Goal: Task Accomplishment & Management: Complete application form

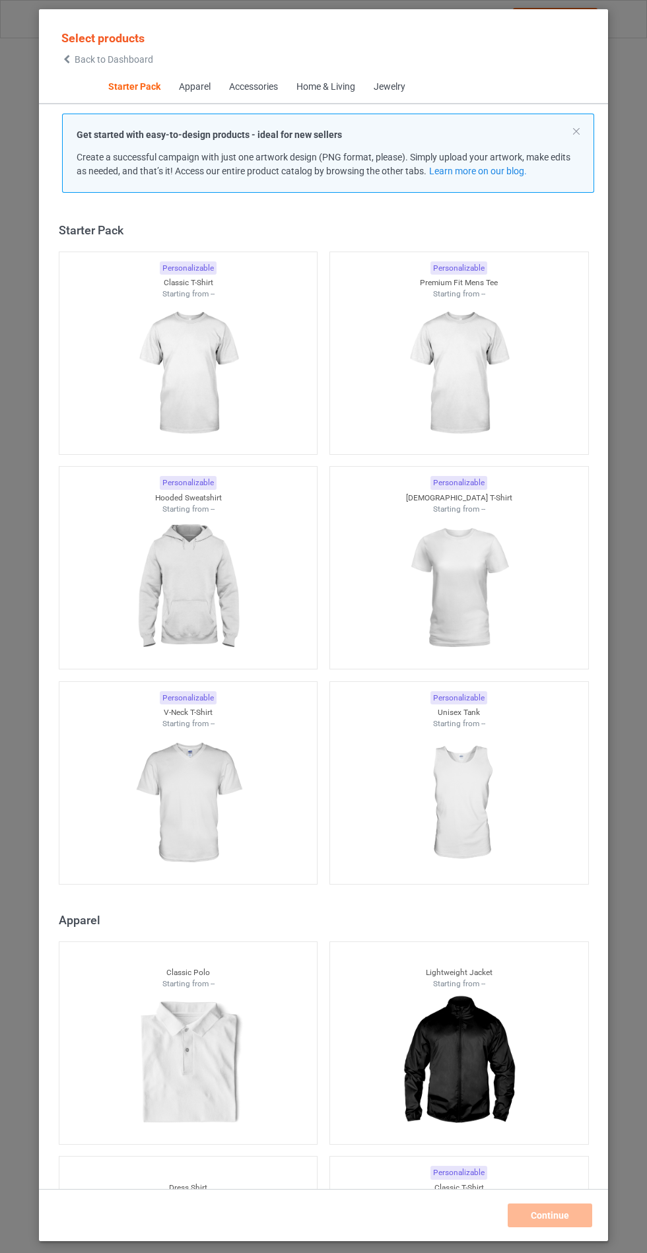
scroll to position [16, 0]
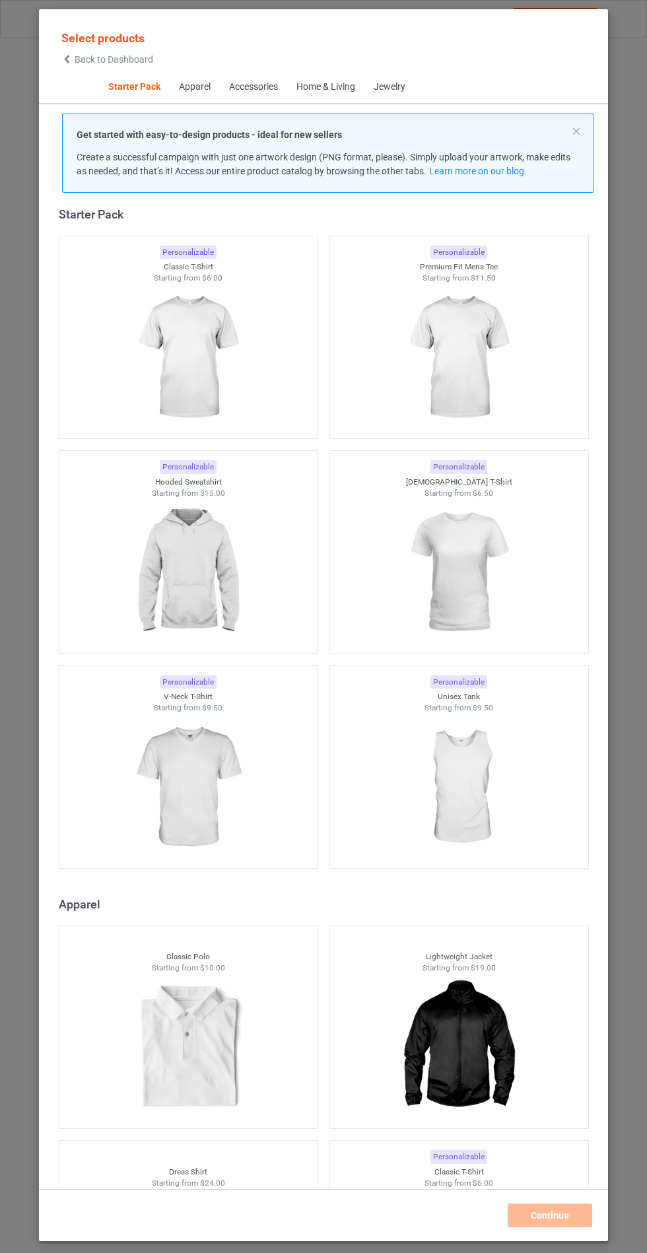
click at [215, 545] on img at bounding box center [188, 572] width 118 height 148
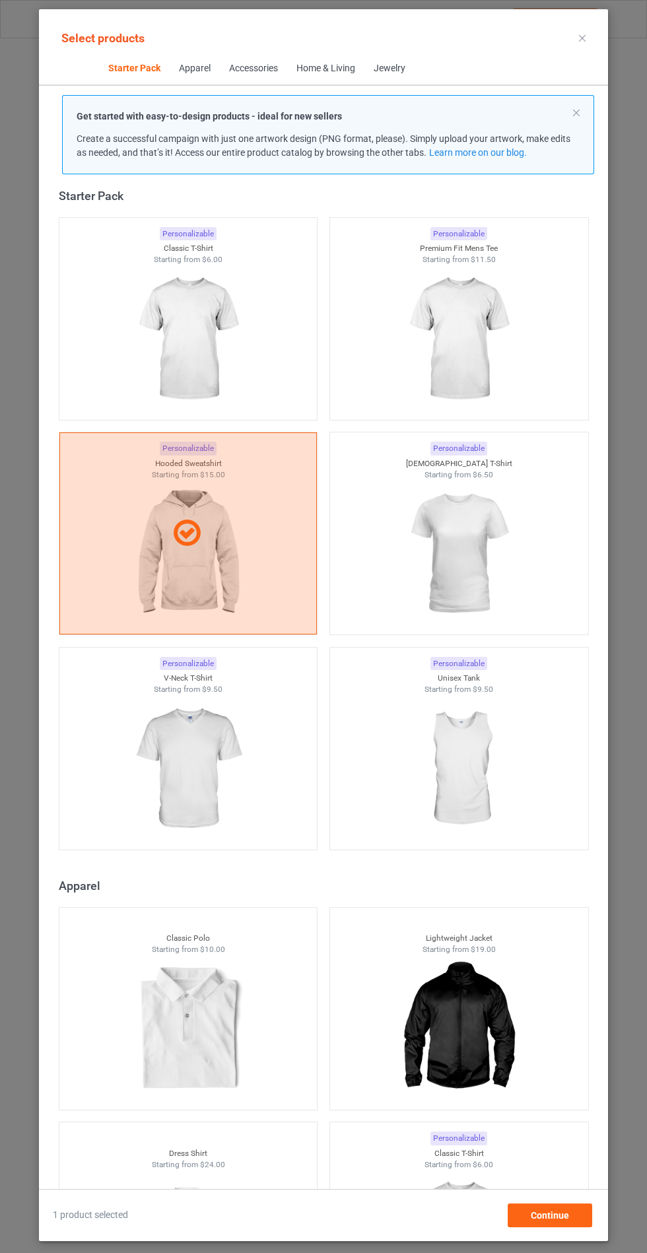
scroll to position [77, 0]
click at [525, 1216] on div "Continue" at bounding box center [550, 1215] width 84 height 24
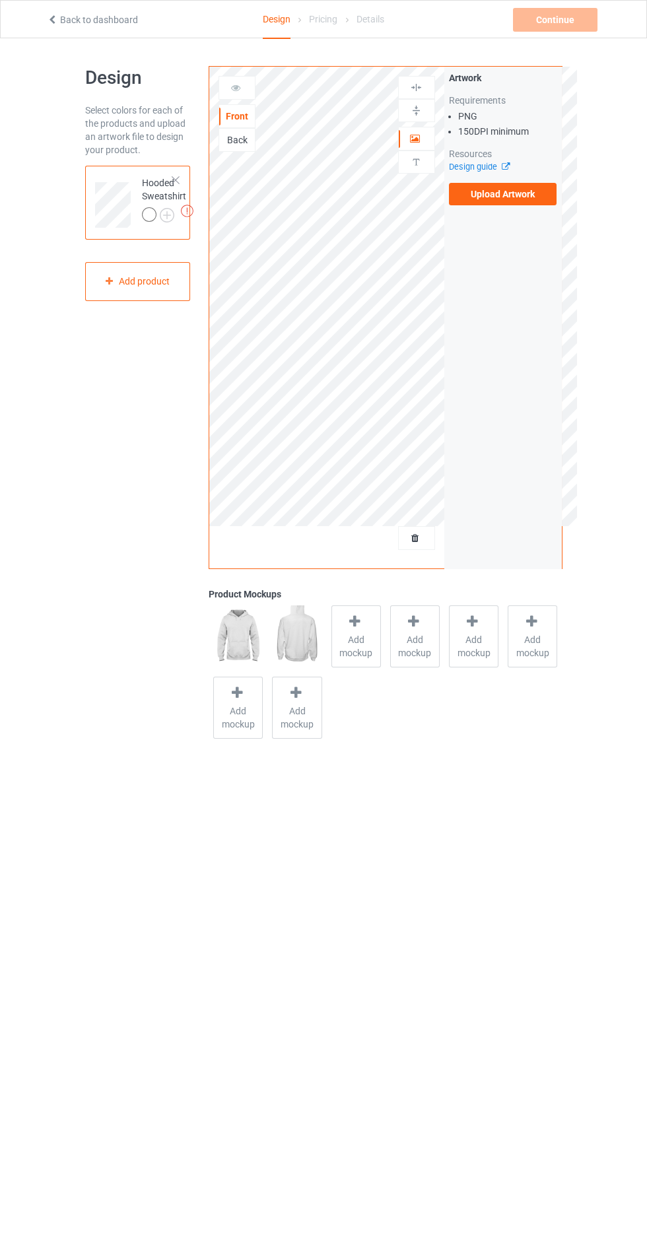
click at [488, 198] on label "Upload Artwork" at bounding box center [503, 194] width 108 height 22
click at [0, 0] on input "Upload Artwork" at bounding box center [0, 0] width 0 height 0
click at [507, 201] on label "Upload Artwork" at bounding box center [503, 194] width 108 height 22
click at [0, 0] on input "Upload Artwork" at bounding box center [0, 0] width 0 height 0
click at [376, 661] on div "Add mockup" at bounding box center [355, 636] width 49 height 62
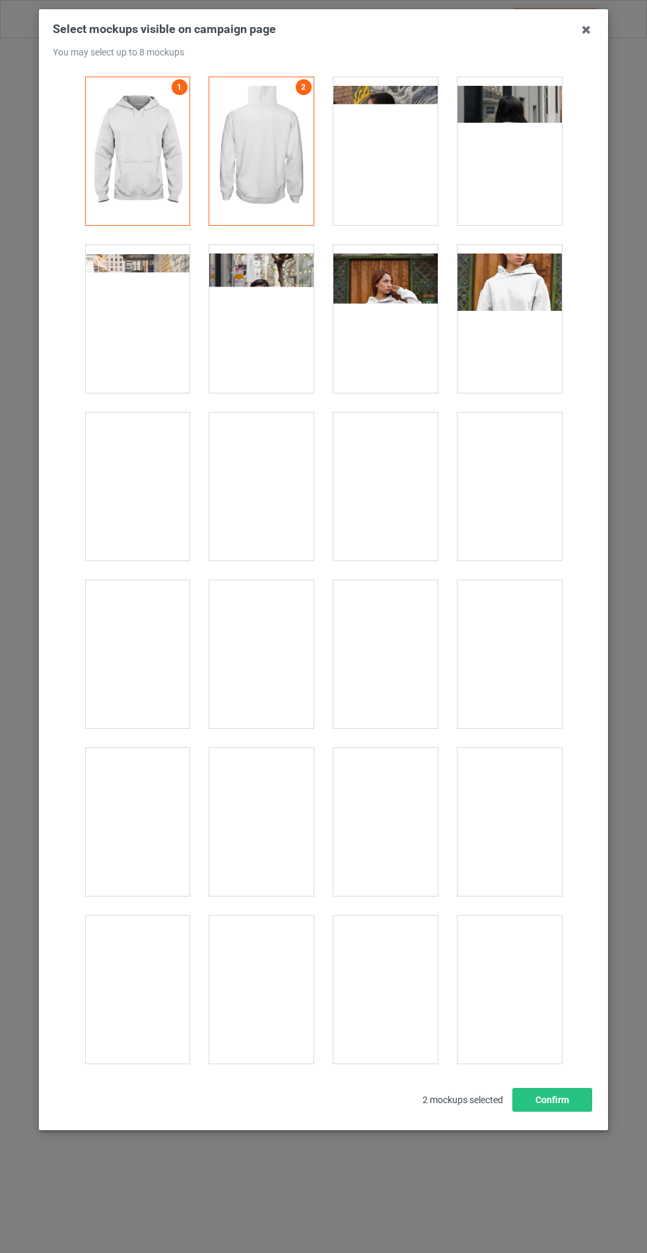
scroll to position [10652, 0]
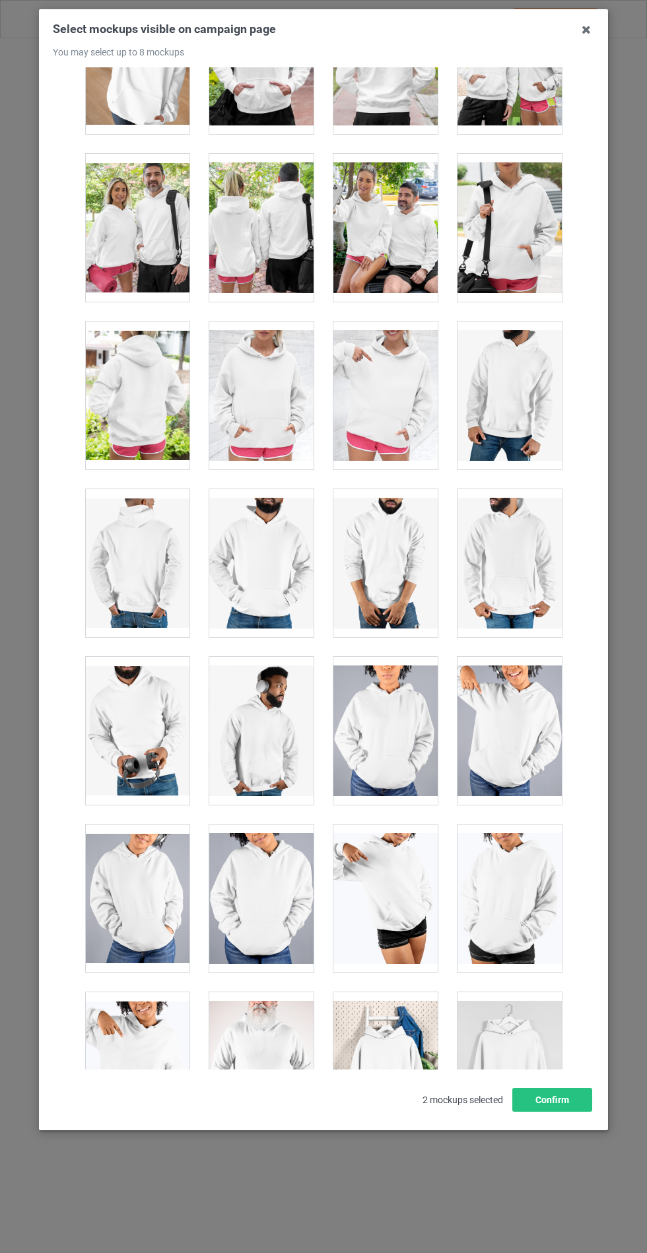
click at [279, 376] on div at bounding box center [261, 395] width 104 height 148
click at [556, 1111] on button "Confirm" at bounding box center [552, 1100] width 80 height 24
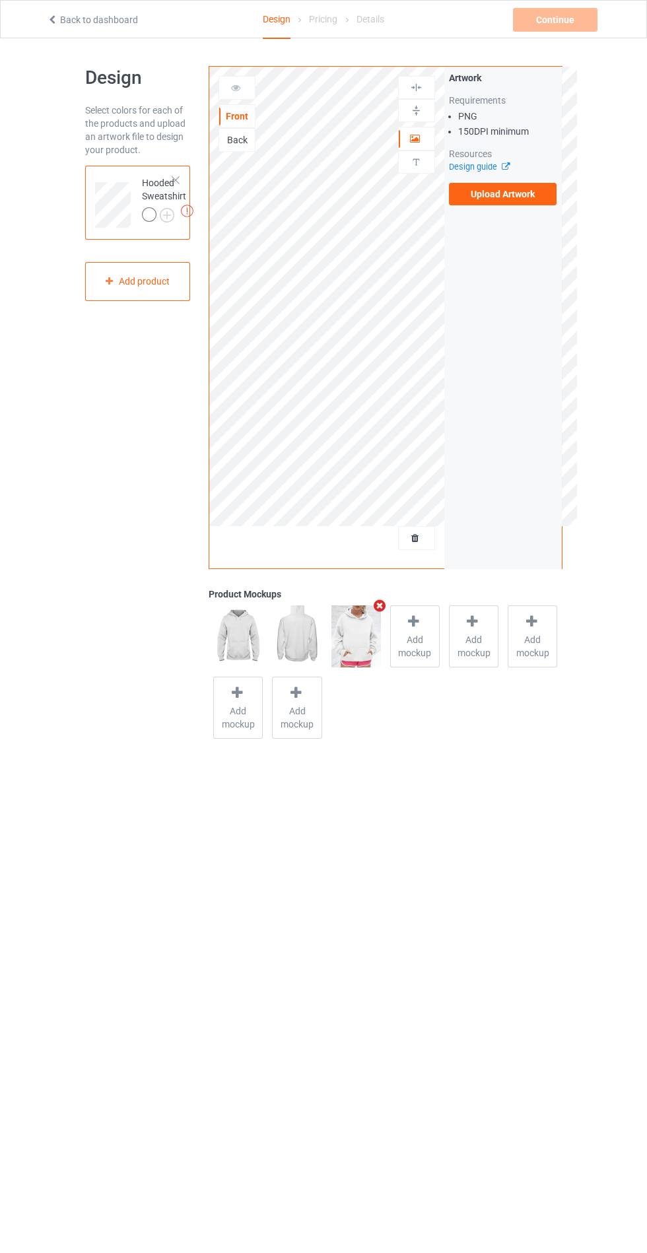
click at [0, 0] on img at bounding box center [0, 0] width 0 height 0
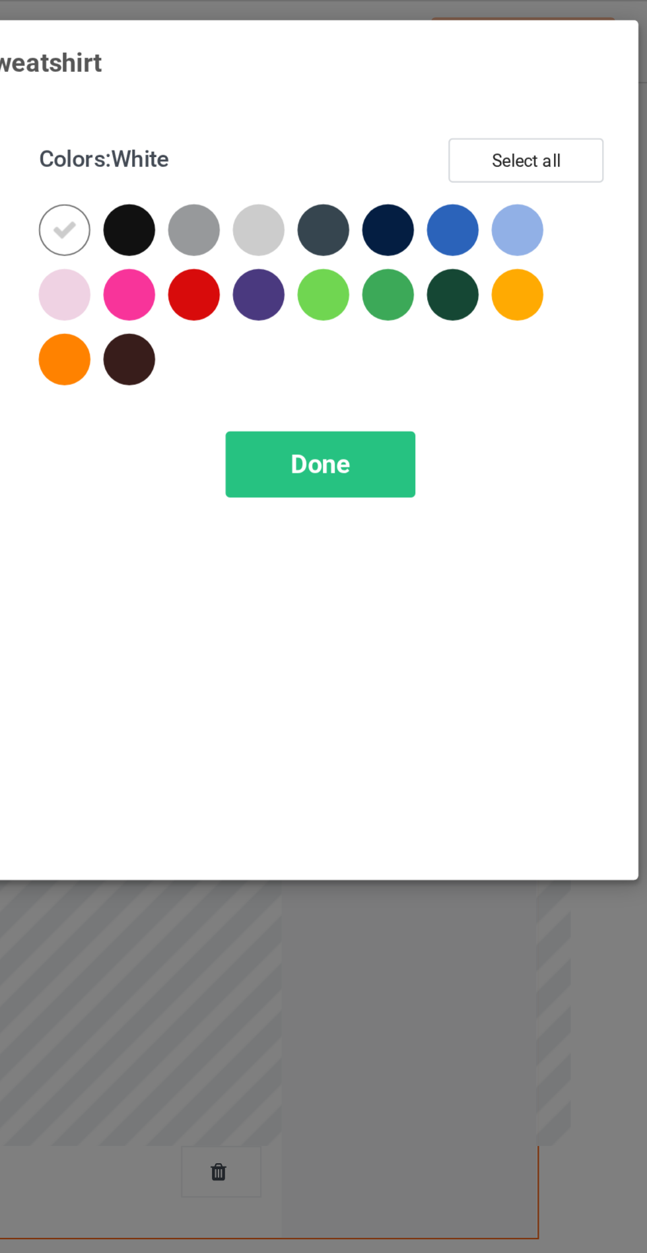
click at [465, 104] on div at bounding box center [463, 106] width 24 height 24
click at [490, 102] on div at bounding box center [493, 106] width 24 height 24
click at [401, 109] on div at bounding box center [404, 106] width 24 height 24
click at [374, 107] on div at bounding box center [374, 106] width 24 height 24
click at [473, 211] on span "Done" at bounding box center [462, 213] width 28 height 14
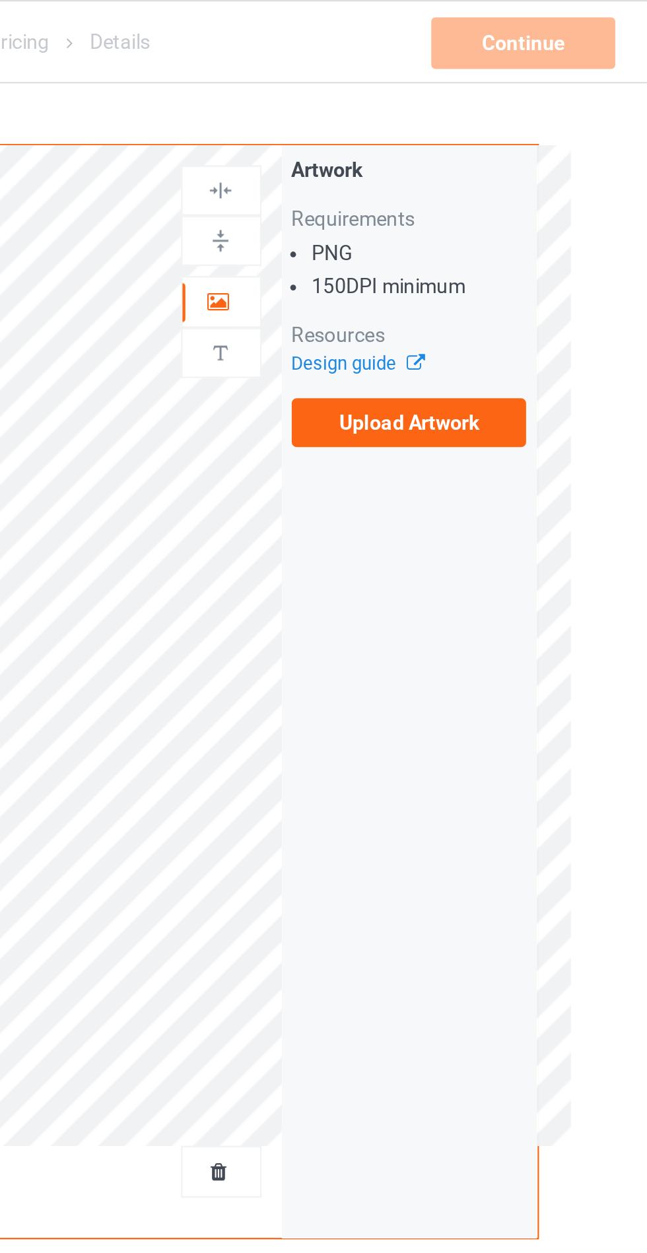
click at [529, 191] on label "Upload Artwork" at bounding box center [503, 194] width 108 height 22
click at [0, 0] on input "Upload Artwork" at bounding box center [0, 0] width 0 height 0
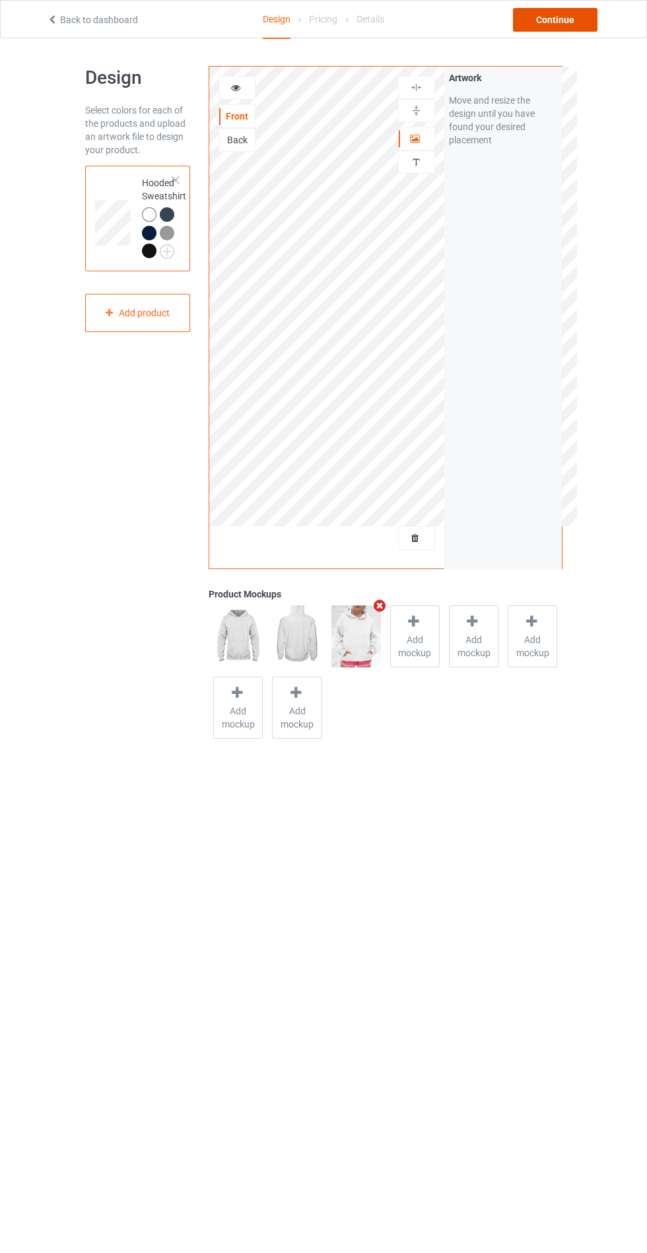
click at [561, 19] on div "Continue" at bounding box center [555, 20] width 84 height 24
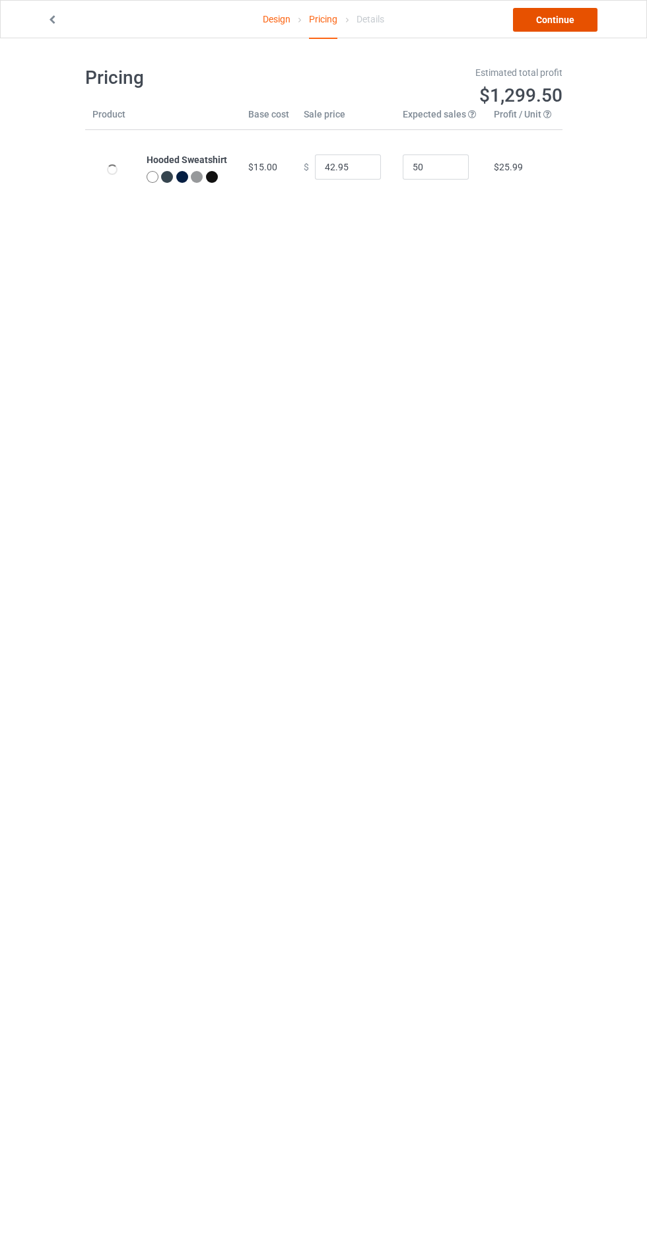
click at [561, 19] on link "Continue" at bounding box center [555, 20] width 84 height 24
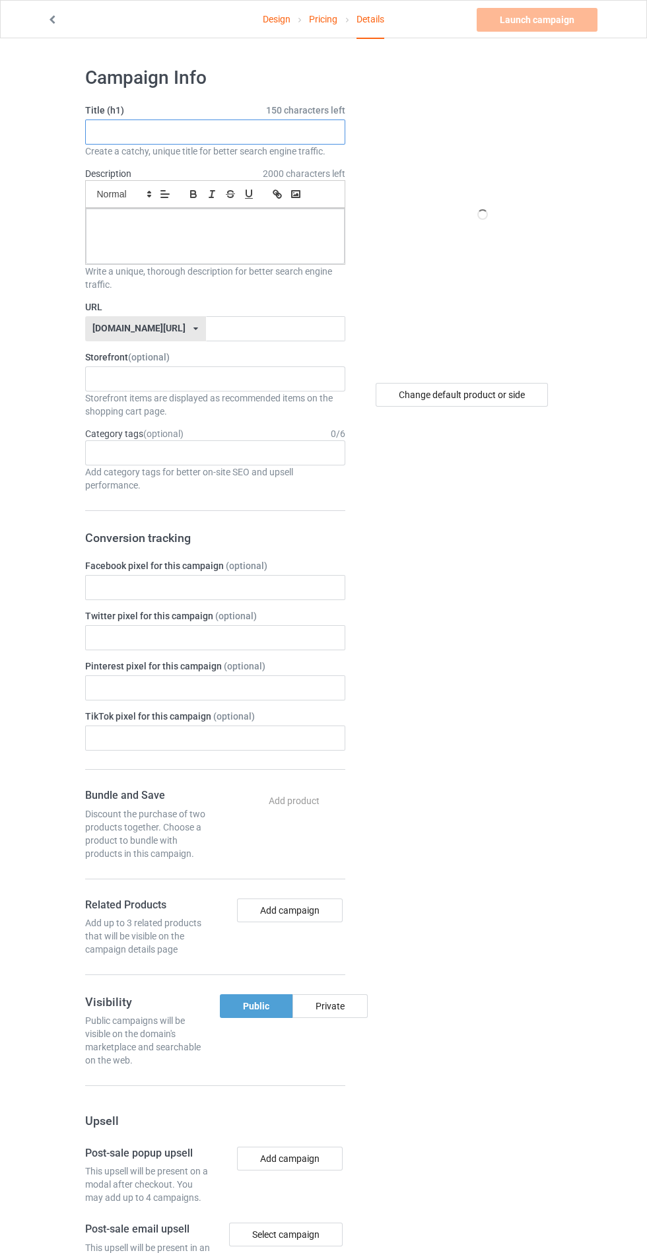
click at [310, 131] on input "text" at bounding box center [215, 131] width 260 height 25
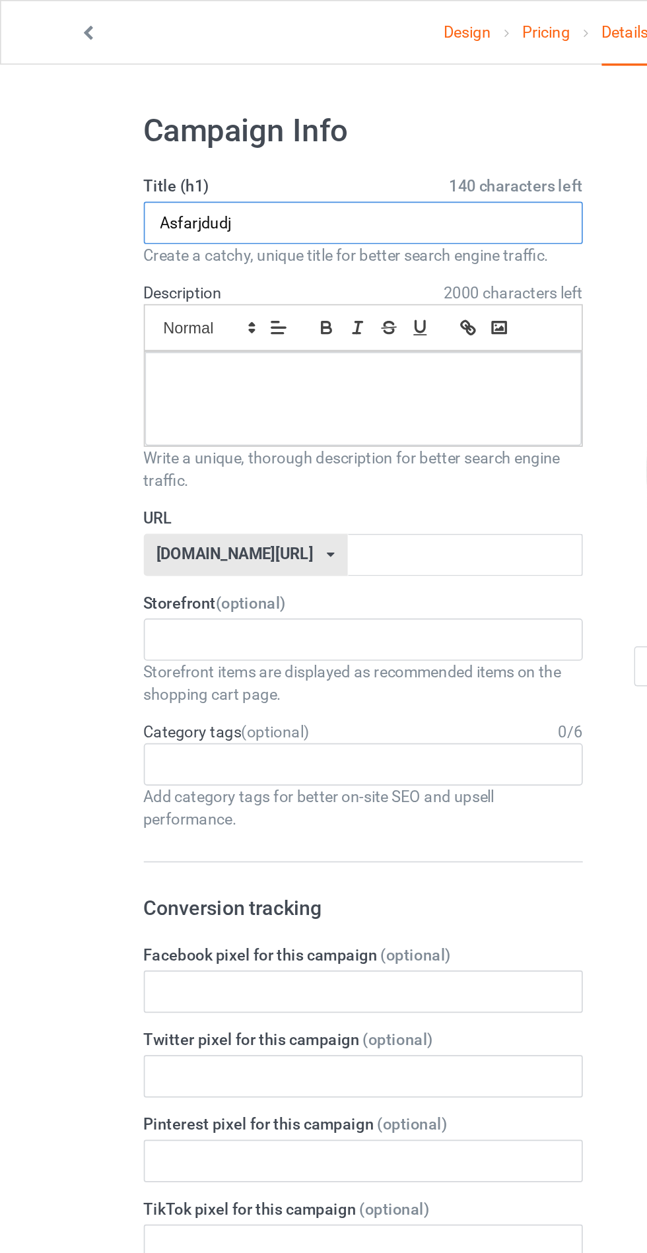
type input "Asfarjdudj"
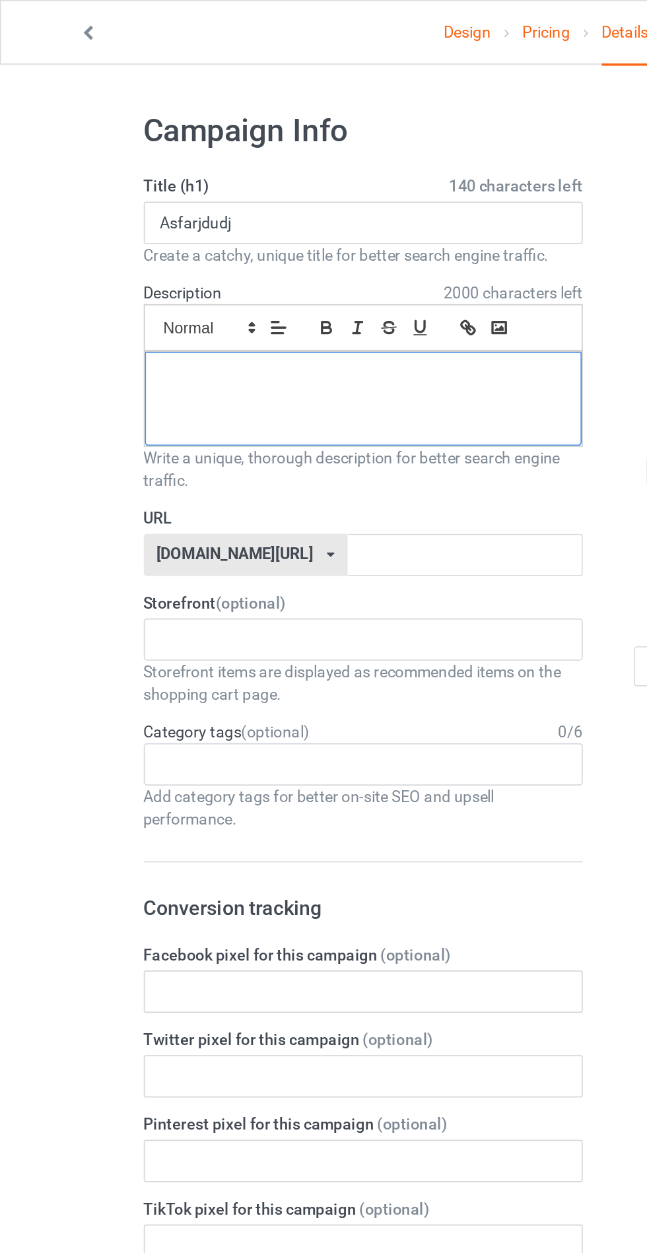
click at [124, 238] on div at bounding box center [215, 236] width 259 height 55
click at [304, 329] on input "text" at bounding box center [275, 328] width 139 height 25
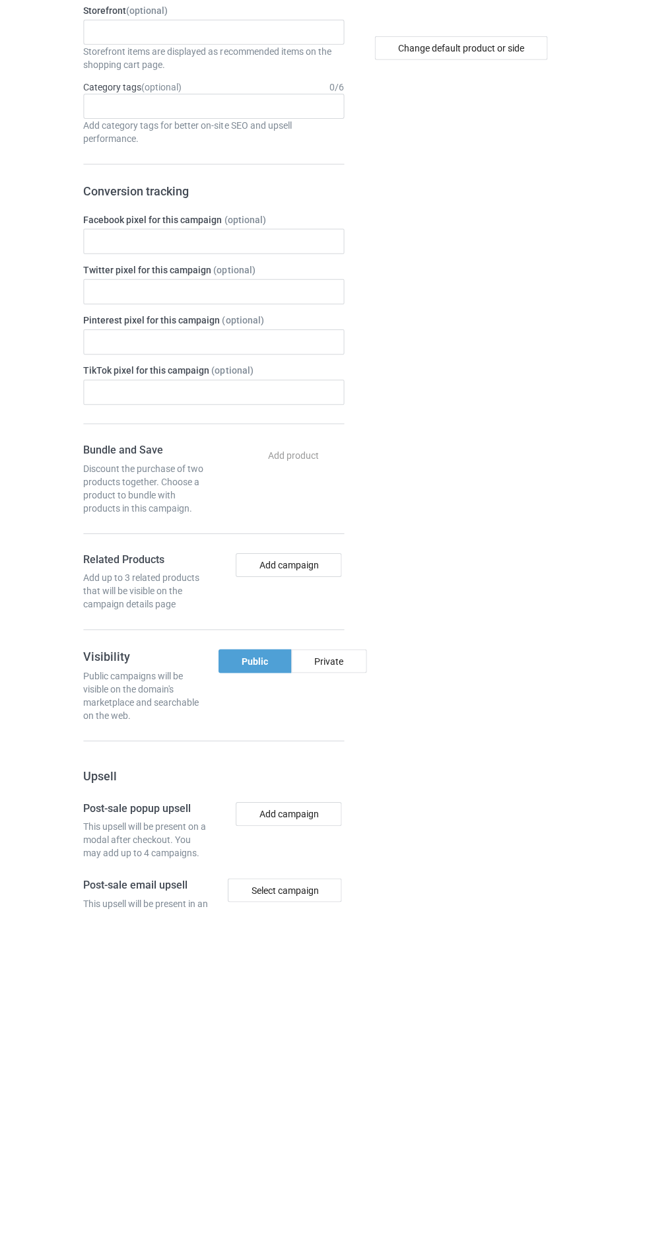
type input "Jdhhdyddh"
click at [348, 1012] on div "Private" at bounding box center [329, 1006] width 75 height 24
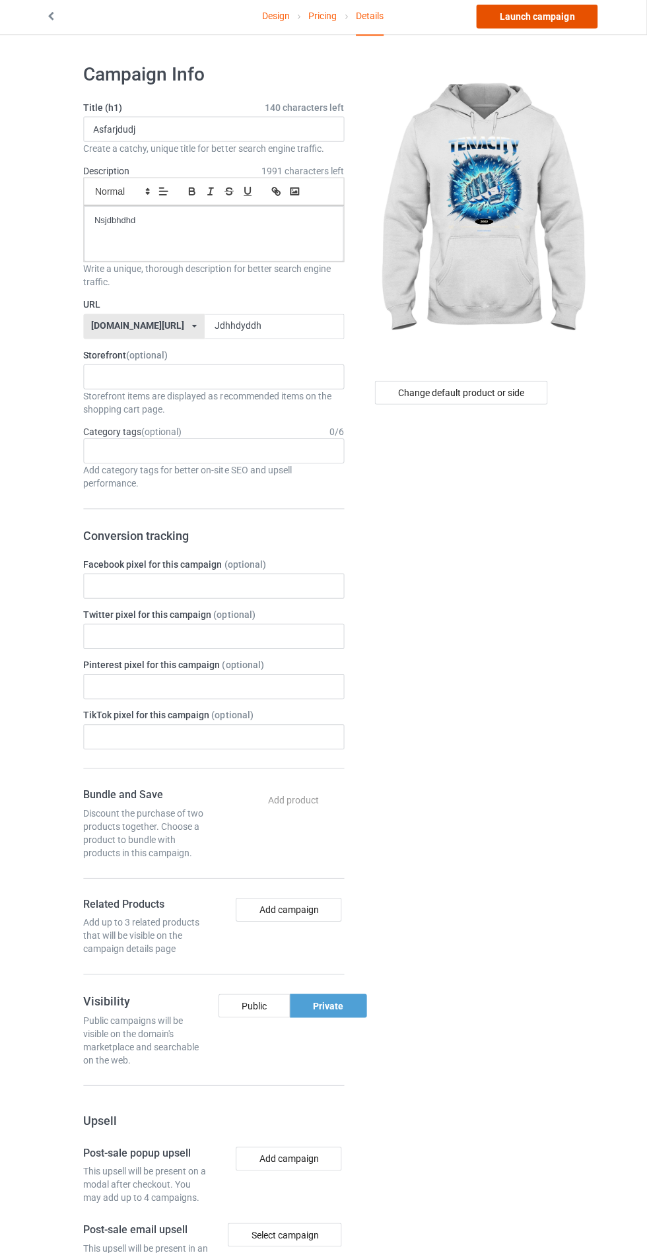
click at [560, 18] on link "Launch campaign" at bounding box center [537, 20] width 121 height 24
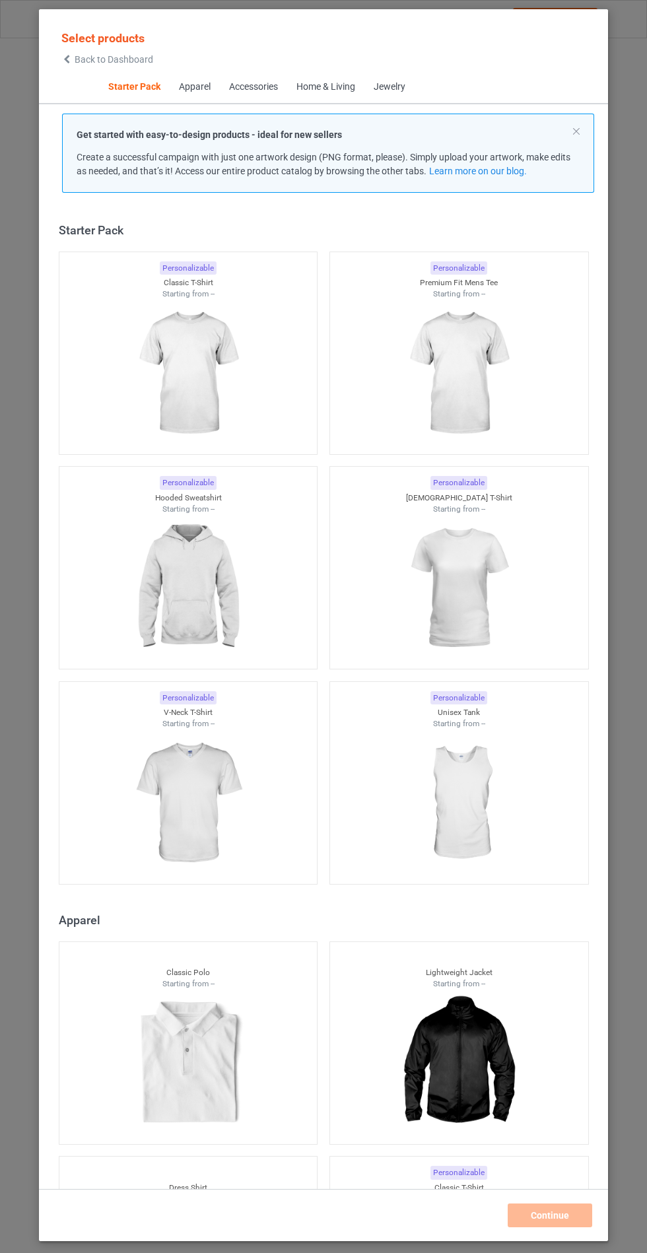
scroll to position [16, 0]
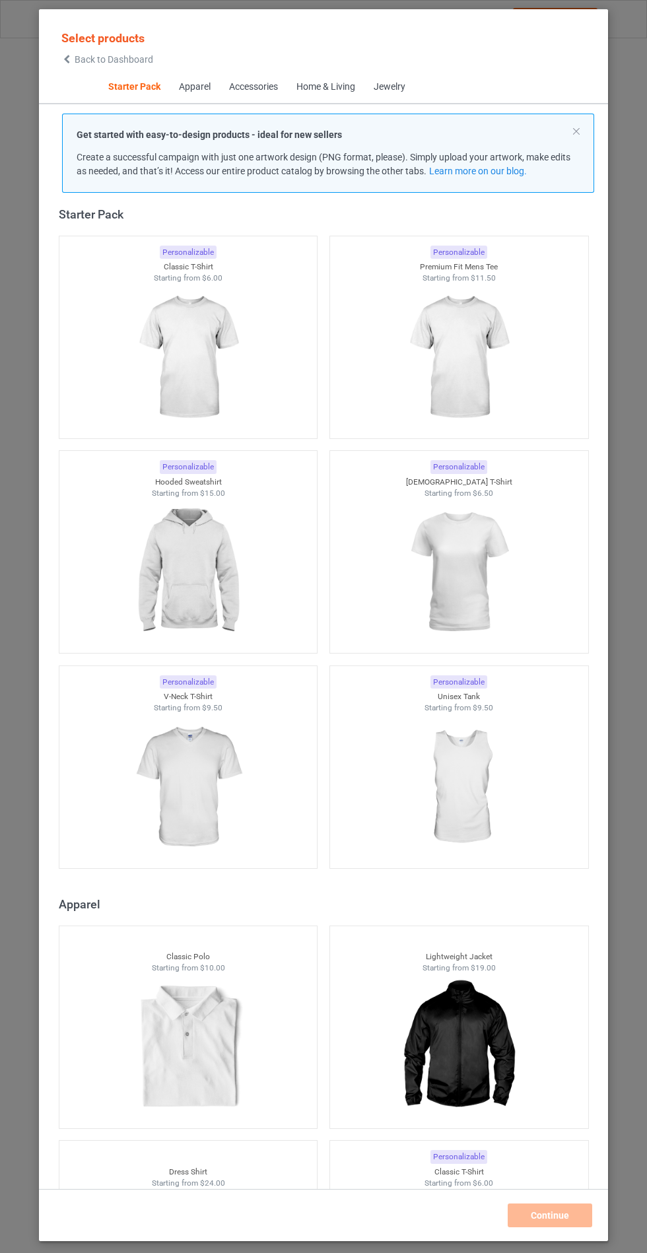
click at [150, 566] on img at bounding box center [188, 572] width 118 height 148
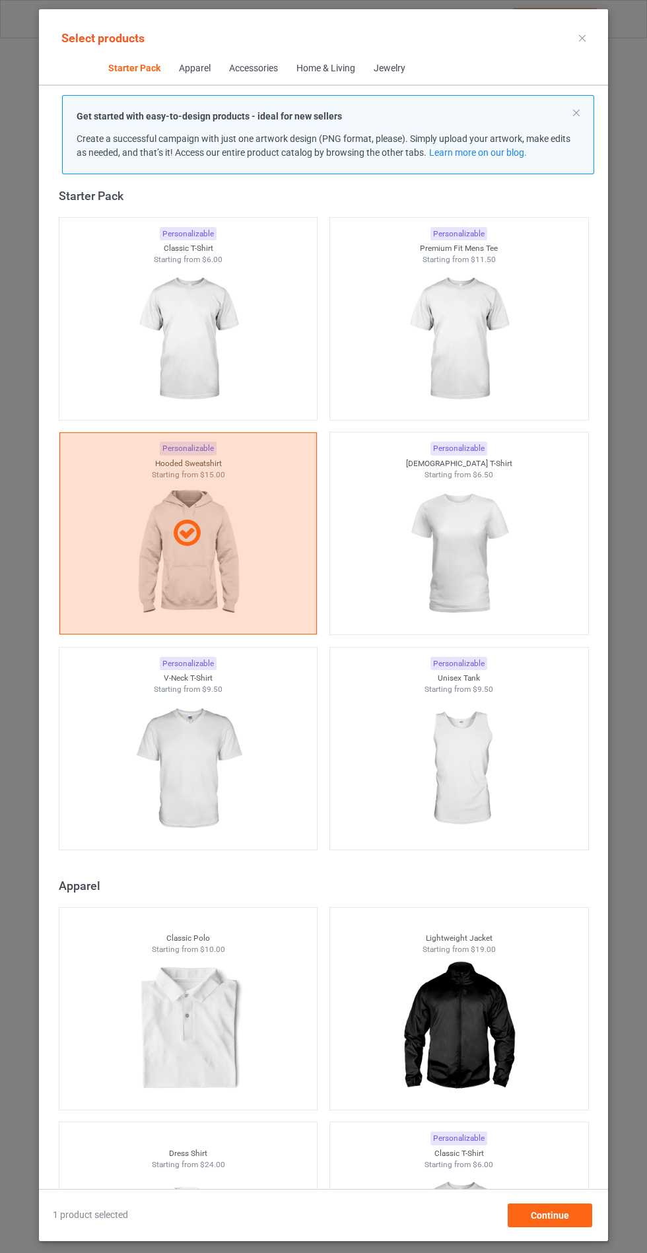
scroll to position [77, 0]
click at [576, 1220] on div "Continue" at bounding box center [550, 1215] width 84 height 24
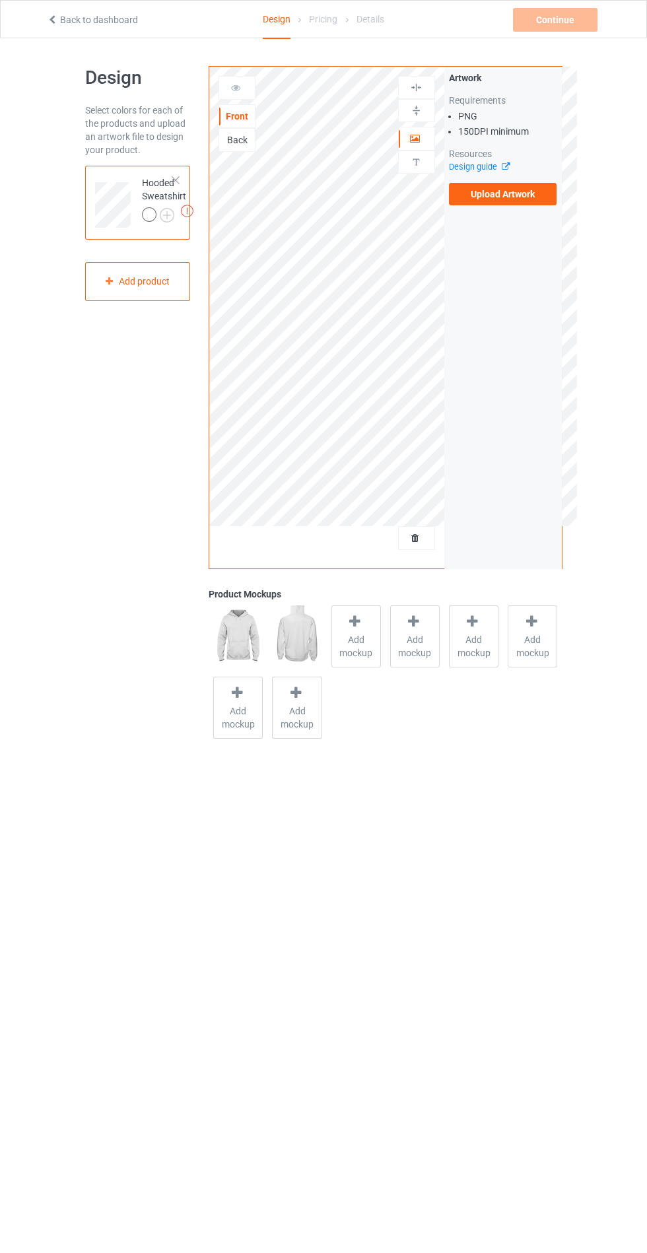
click at [368, 663] on div "Add mockup" at bounding box center [355, 636] width 49 height 62
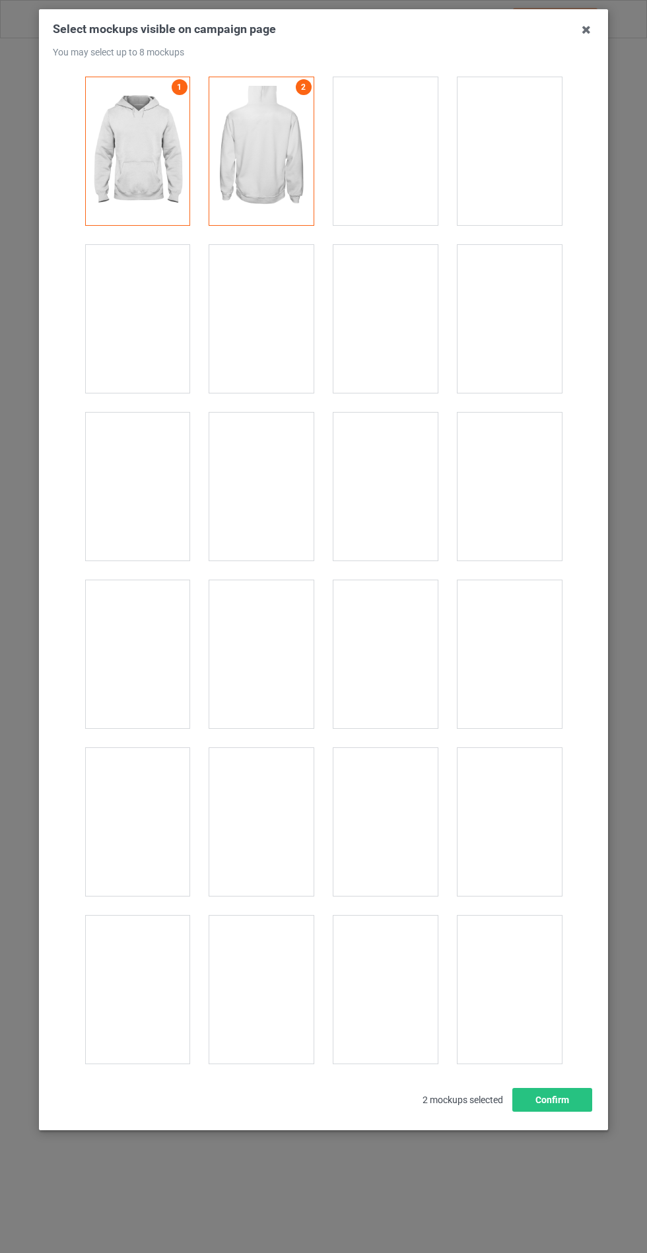
scroll to position [10652, 0]
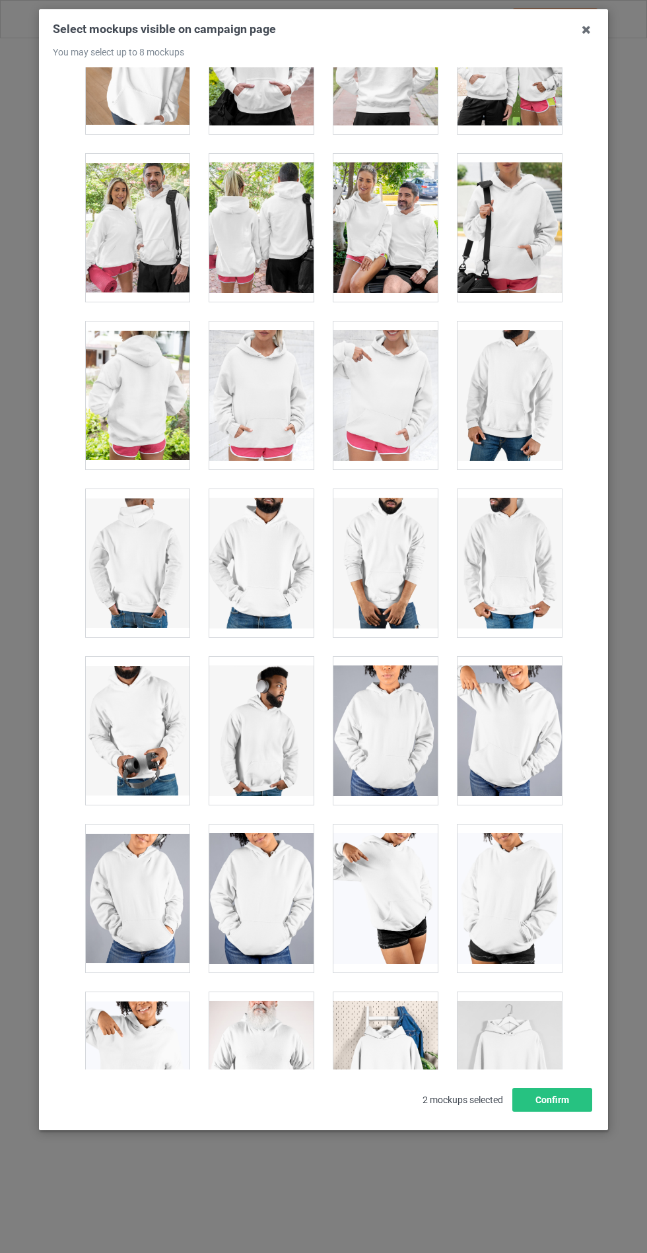
click at [249, 401] on div at bounding box center [261, 395] width 104 height 148
click at [529, 1111] on button "Confirm" at bounding box center [552, 1100] width 80 height 24
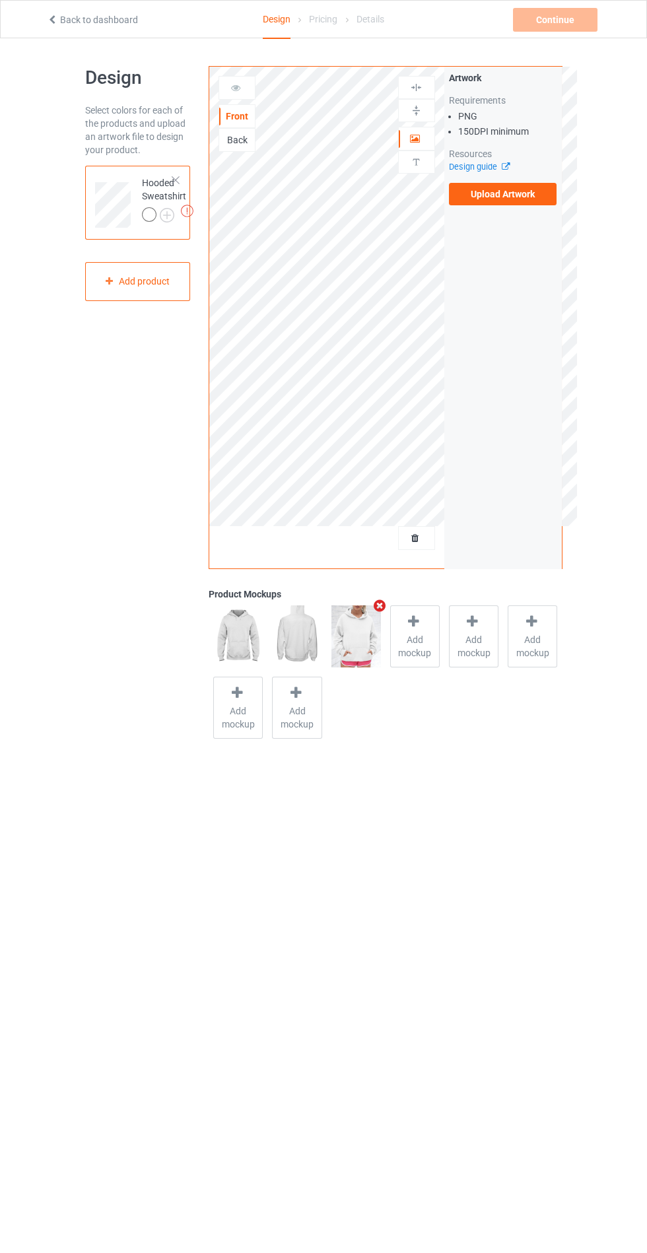
click at [0, 0] on img at bounding box center [0, 0] width 0 height 0
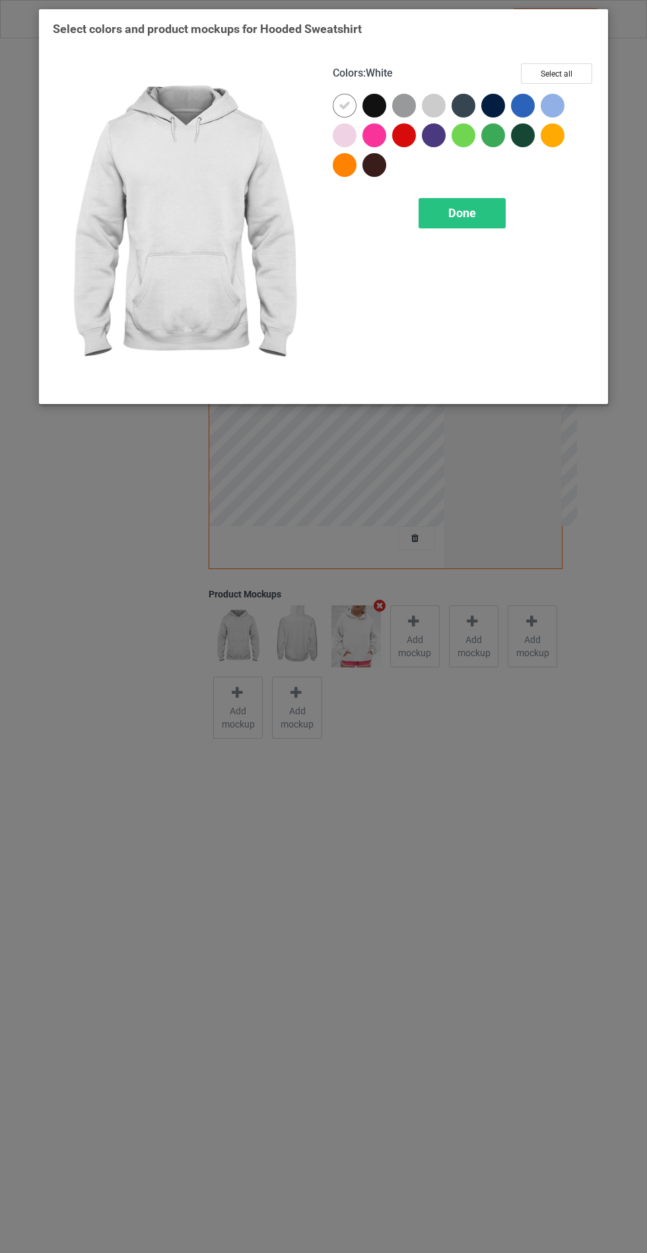
click at [364, 108] on div at bounding box center [374, 106] width 24 height 24
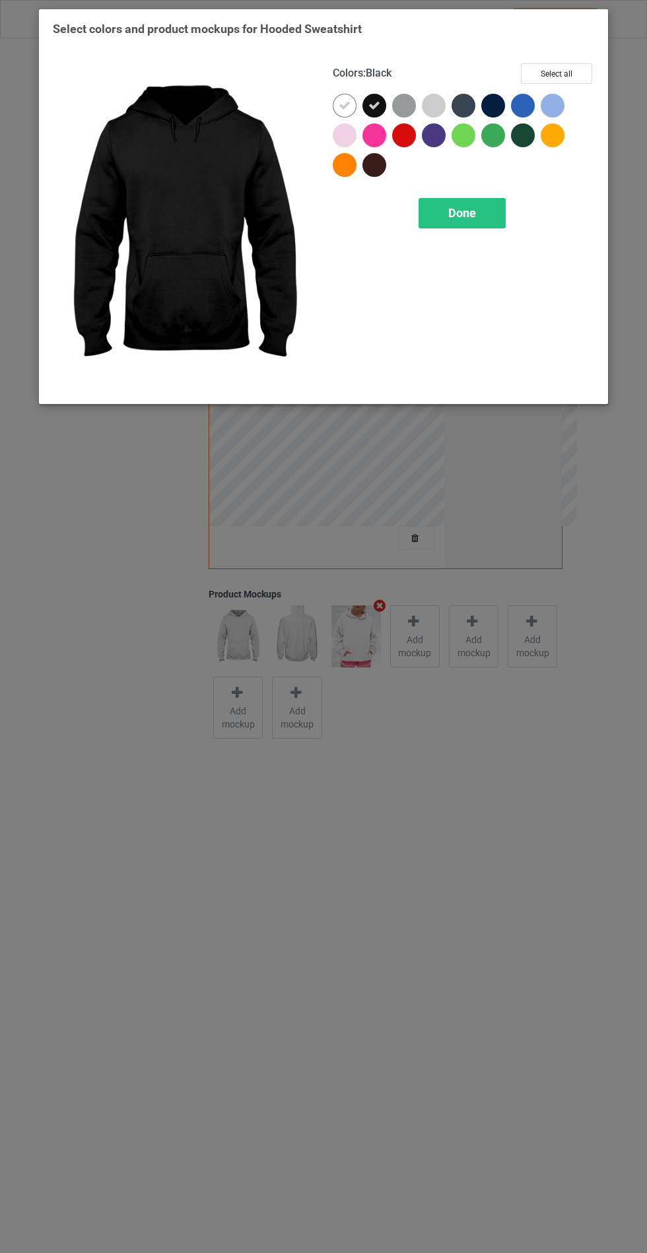
click at [396, 110] on div at bounding box center [404, 106] width 24 height 24
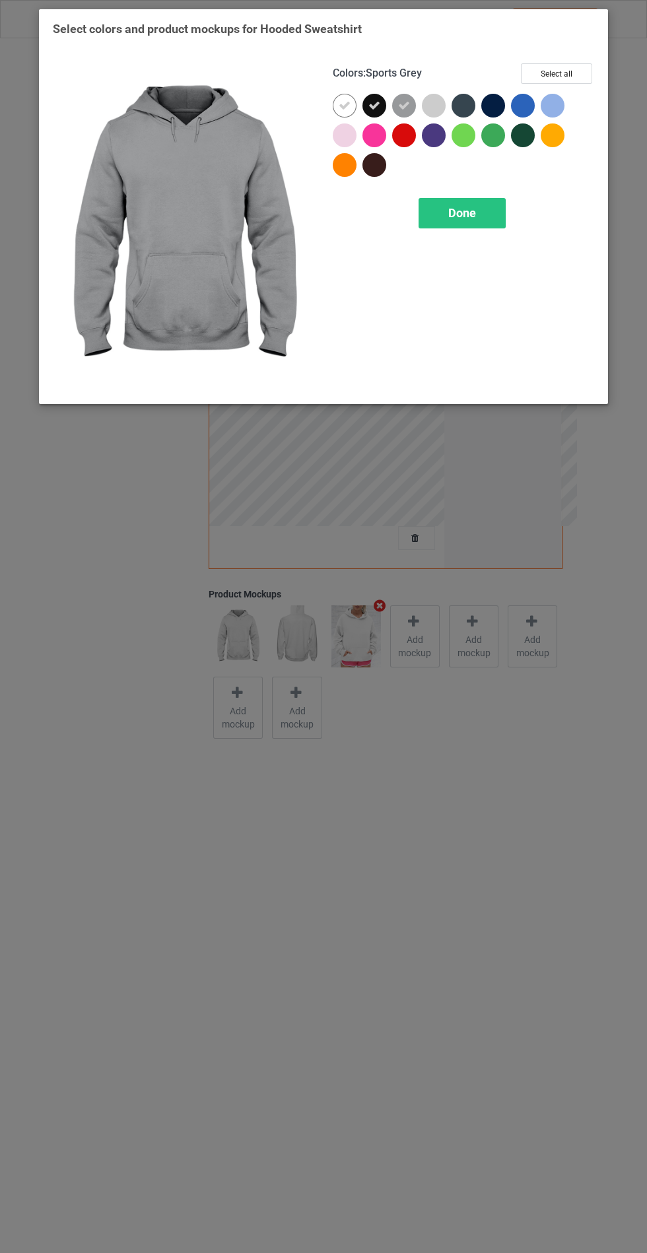
click at [461, 109] on div at bounding box center [463, 106] width 24 height 24
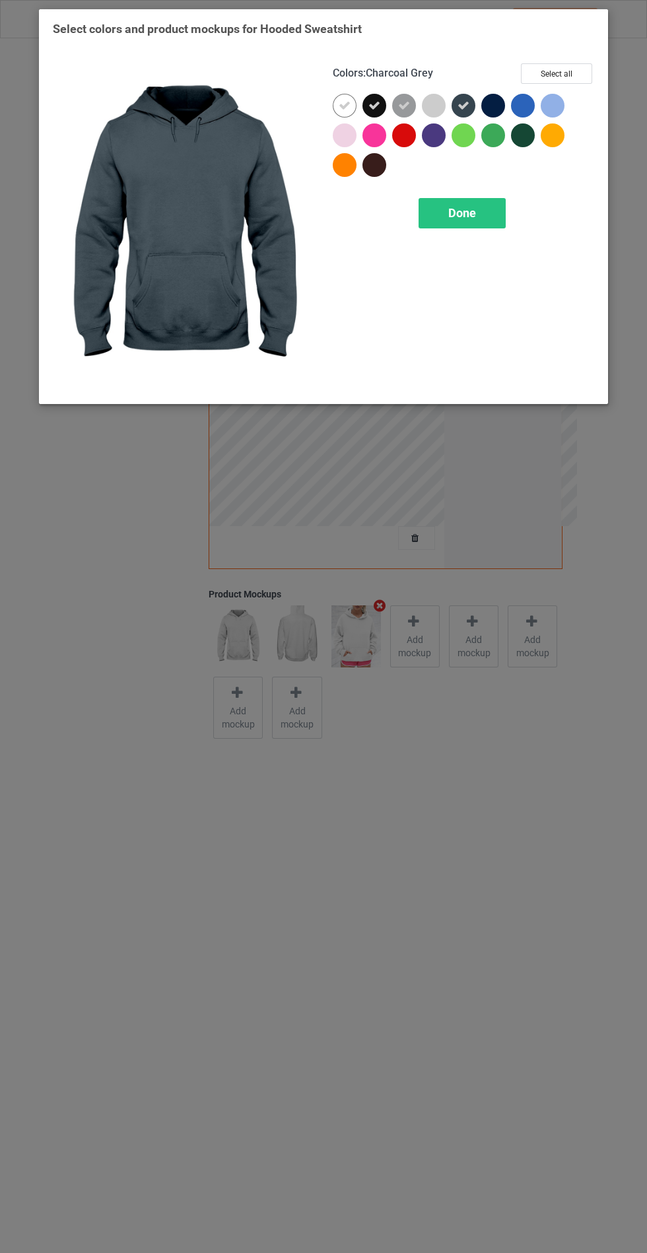
click at [492, 112] on div at bounding box center [493, 106] width 24 height 24
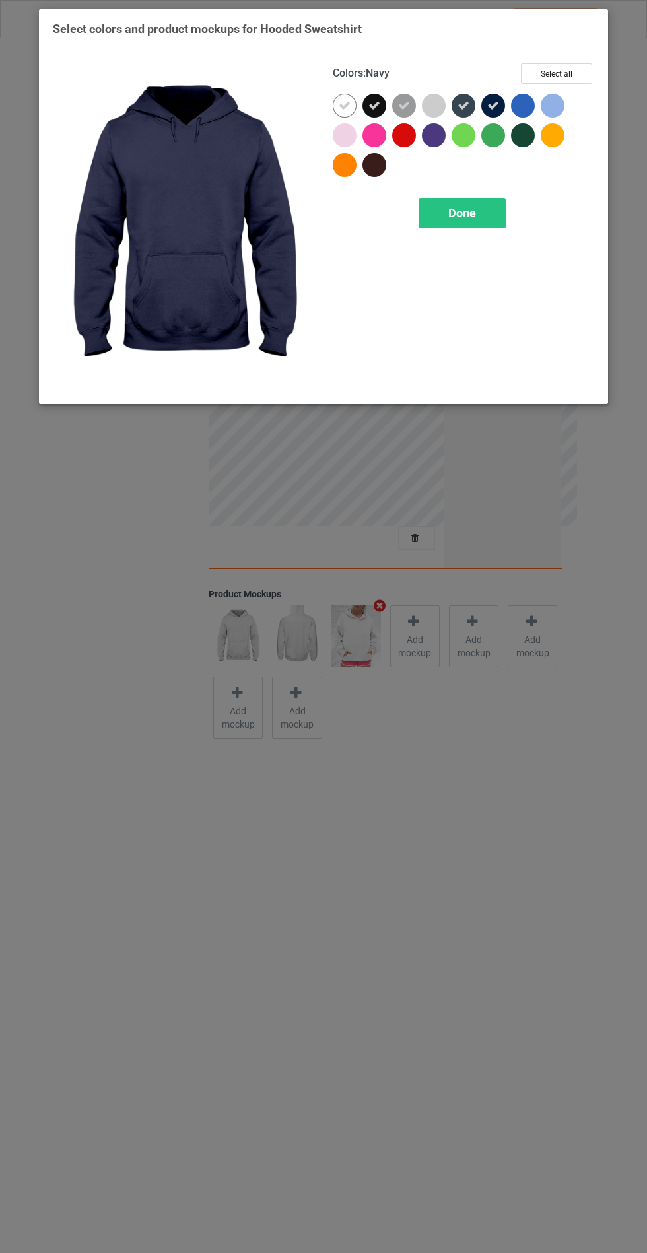
click at [474, 213] on span "Done" at bounding box center [462, 213] width 28 height 14
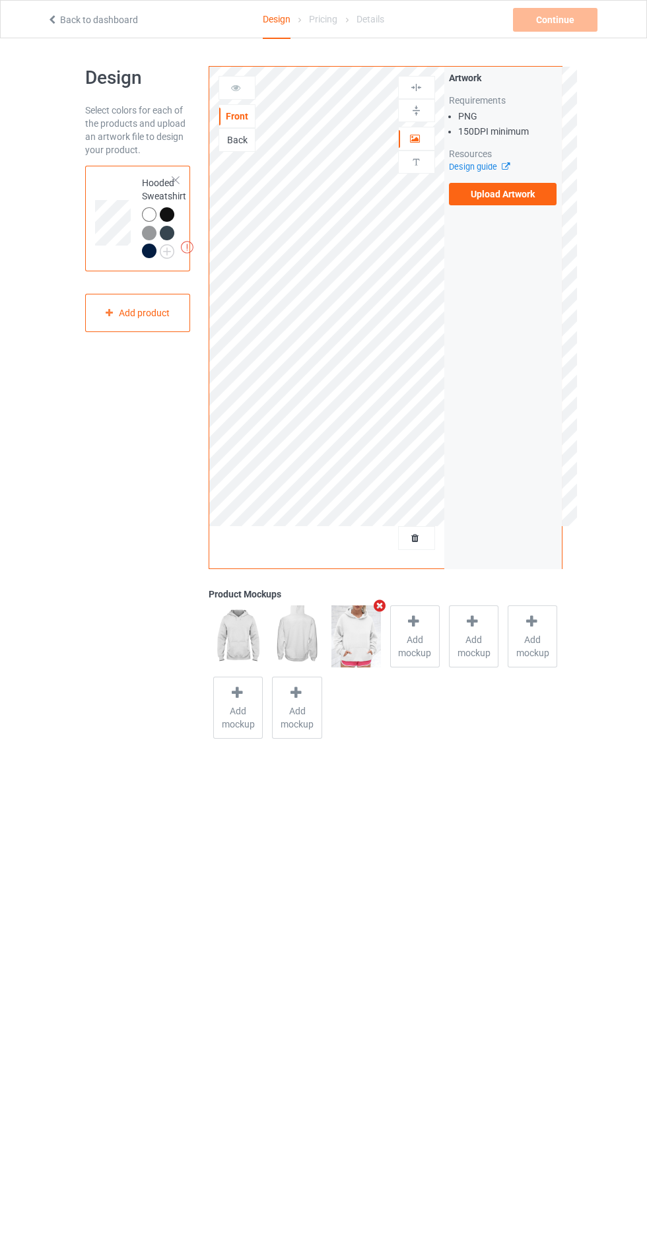
click at [505, 199] on label "Upload Artwork" at bounding box center [503, 194] width 108 height 22
click at [0, 0] on input "Upload Artwork" at bounding box center [0, 0] width 0 height 0
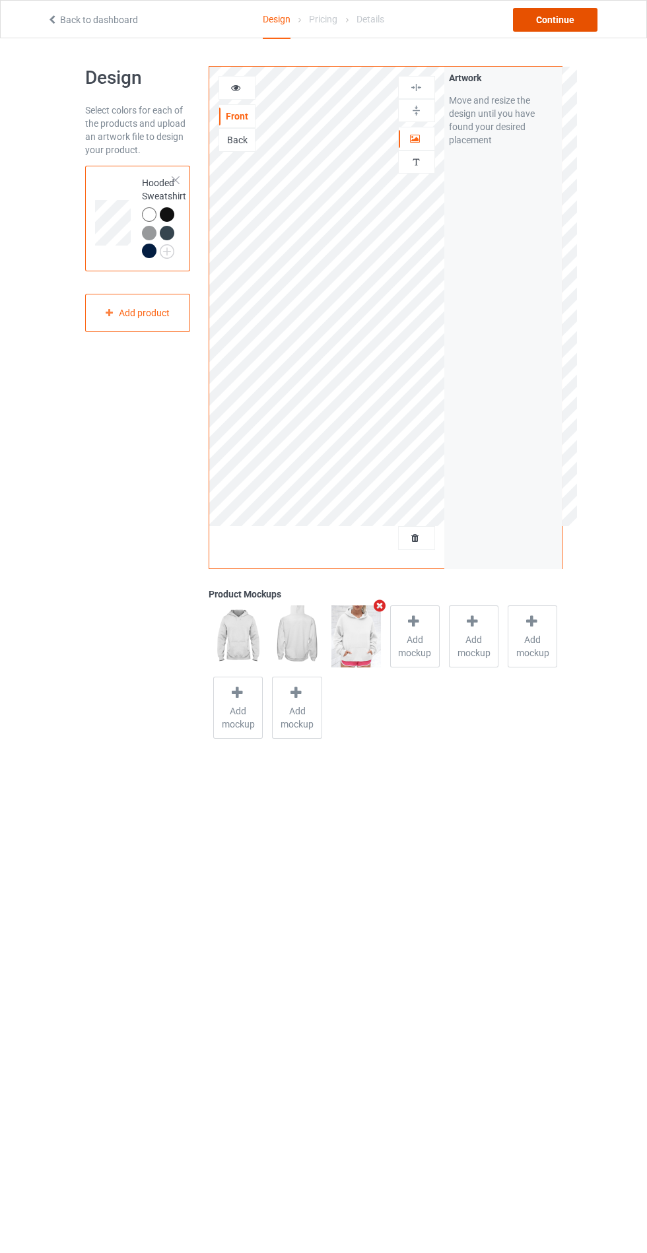
click at [568, 18] on div "Continue" at bounding box center [555, 20] width 84 height 24
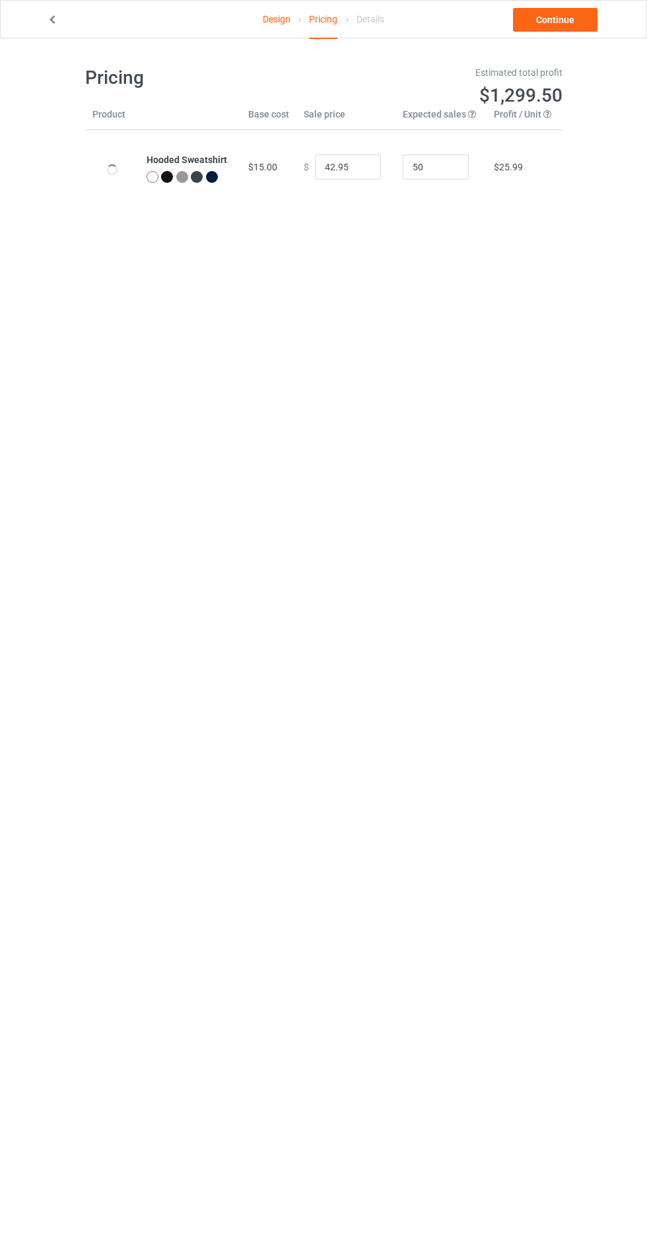
click at [568, 18] on link "Continue" at bounding box center [555, 20] width 84 height 24
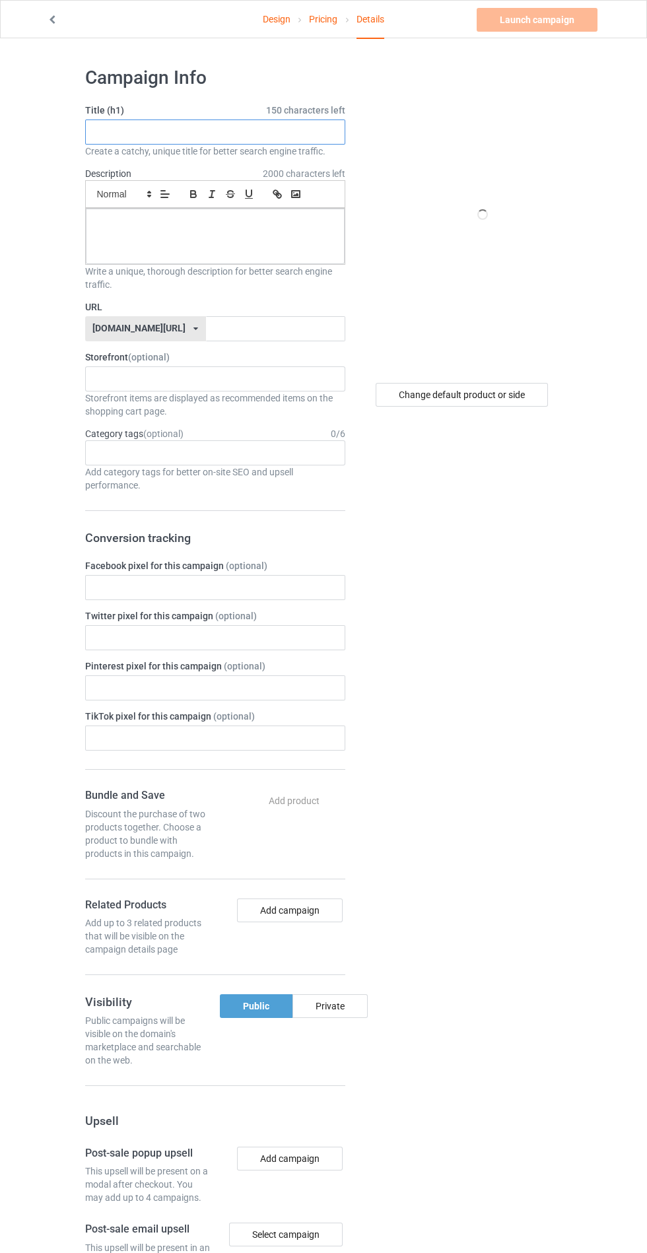
click at [259, 130] on input "text" at bounding box center [215, 131] width 260 height 25
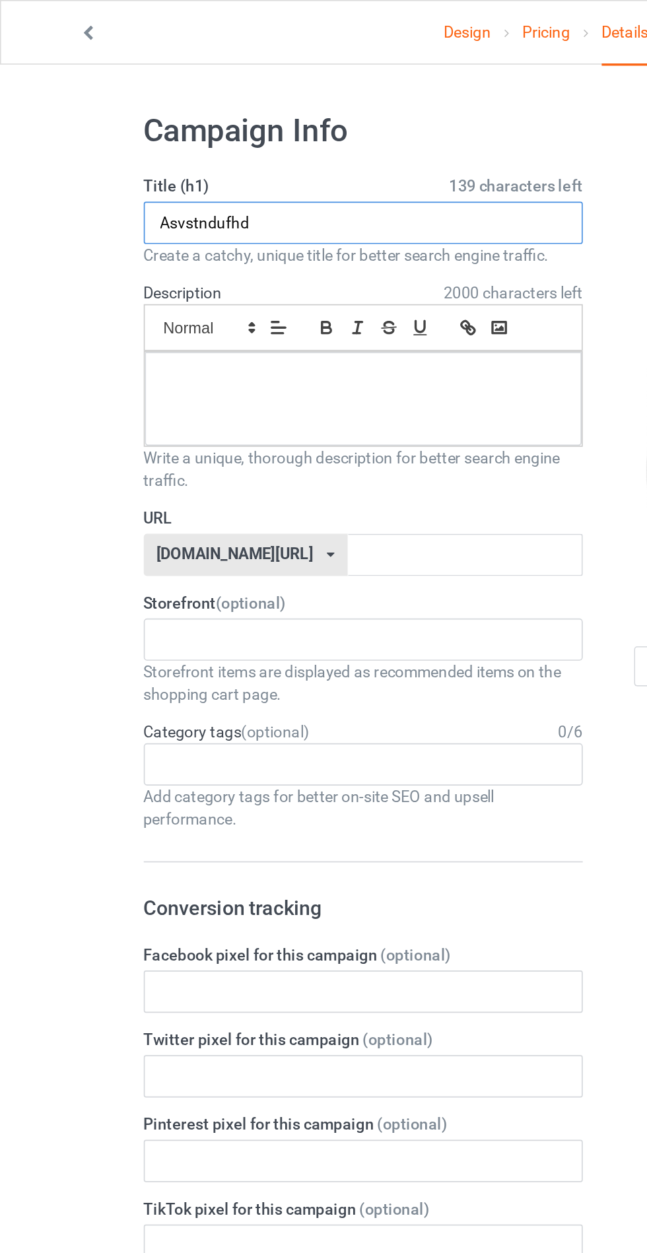
type input "Asvstndufhd"
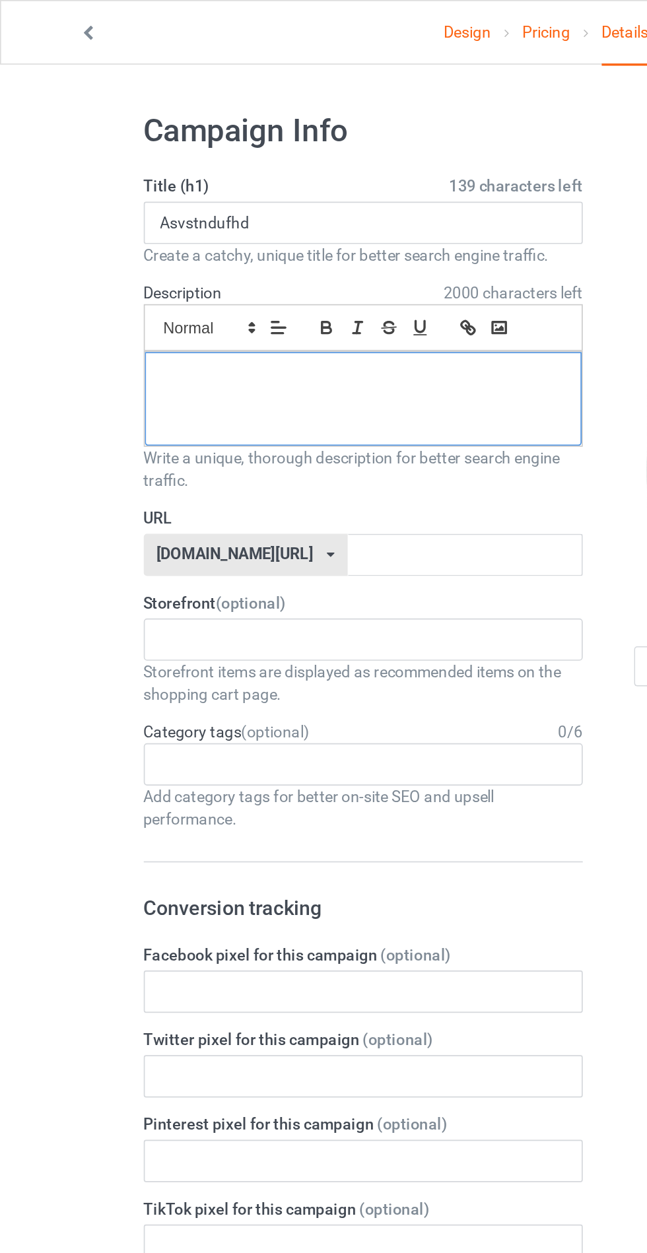
click at [284, 240] on div at bounding box center [215, 236] width 259 height 55
click at [303, 333] on input "text" at bounding box center [275, 328] width 139 height 25
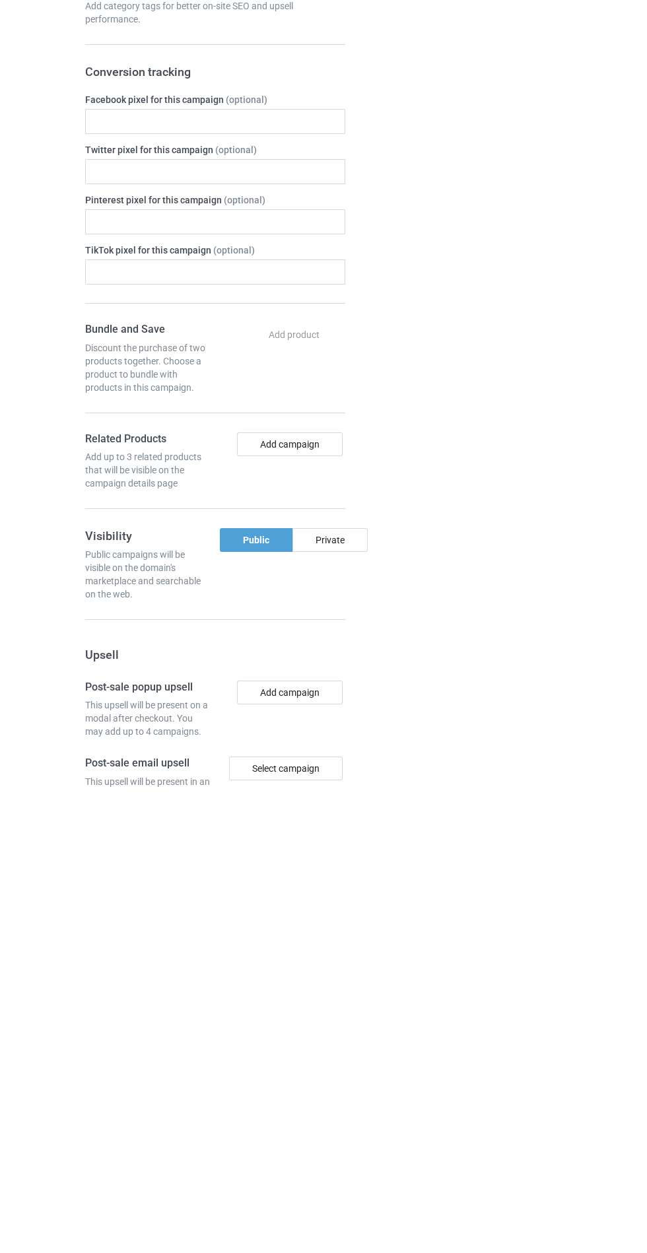
type input "Jzuzndjdjd"
click at [350, 1010] on div "Private" at bounding box center [329, 1006] width 75 height 24
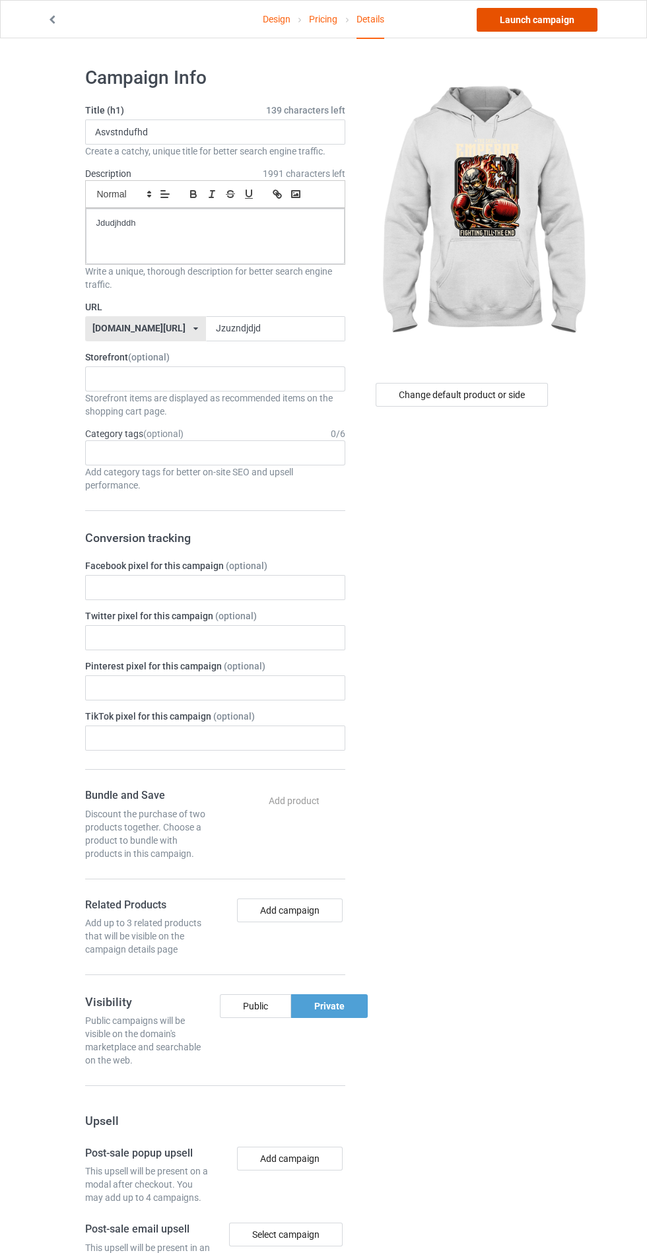
click at [550, 18] on link "Launch campaign" at bounding box center [537, 20] width 121 height 24
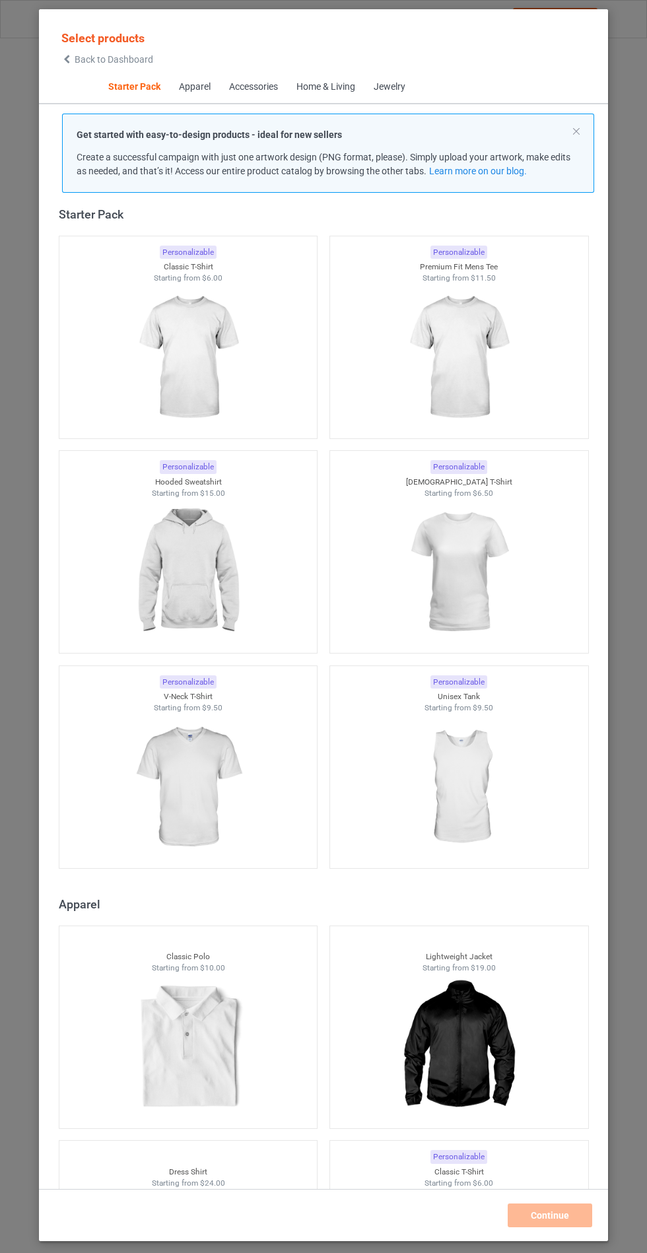
click at [239, 577] on img at bounding box center [188, 572] width 118 height 148
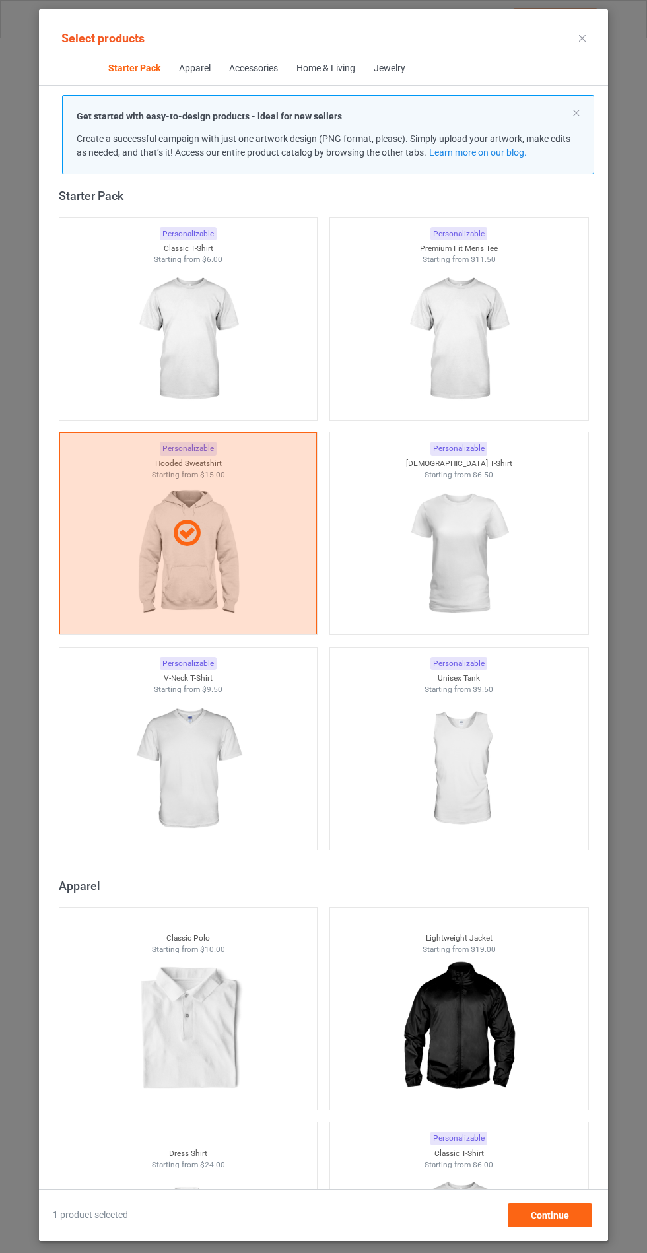
scroll to position [77, 0]
click at [564, 1227] on div "Continue" at bounding box center [550, 1215] width 84 height 24
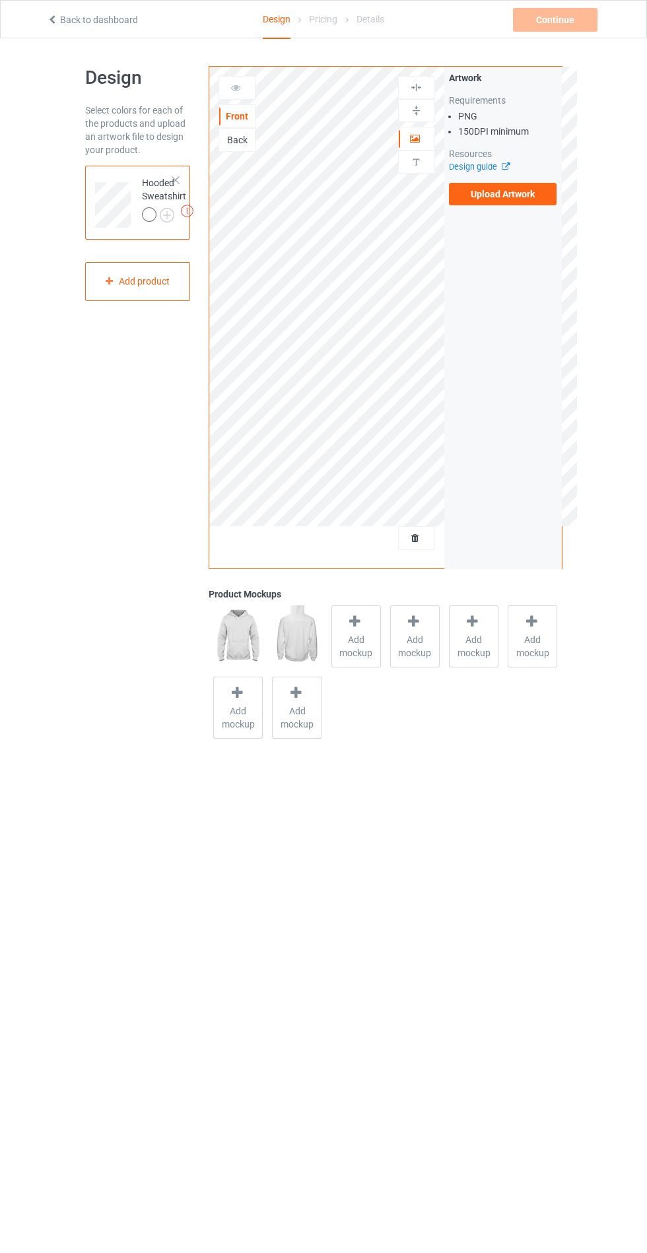
click at [346, 659] on span "Add mockup" at bounding box center [356, 646] width 48 height 26
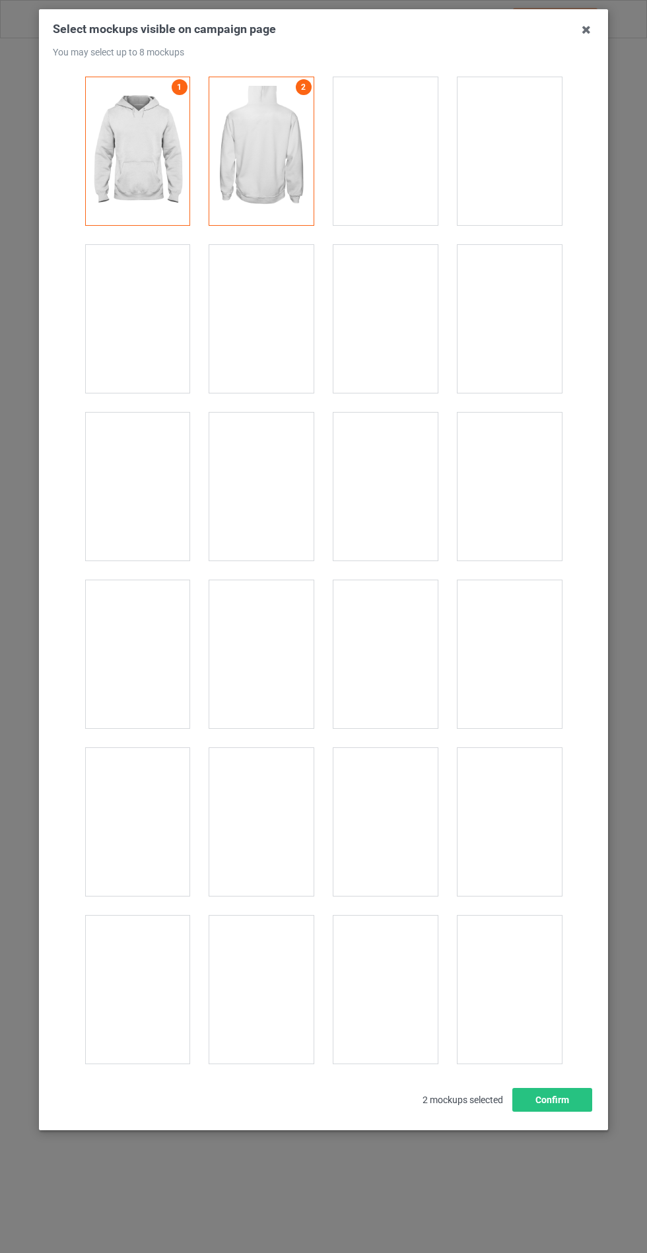
scroll to position [10652, 0]
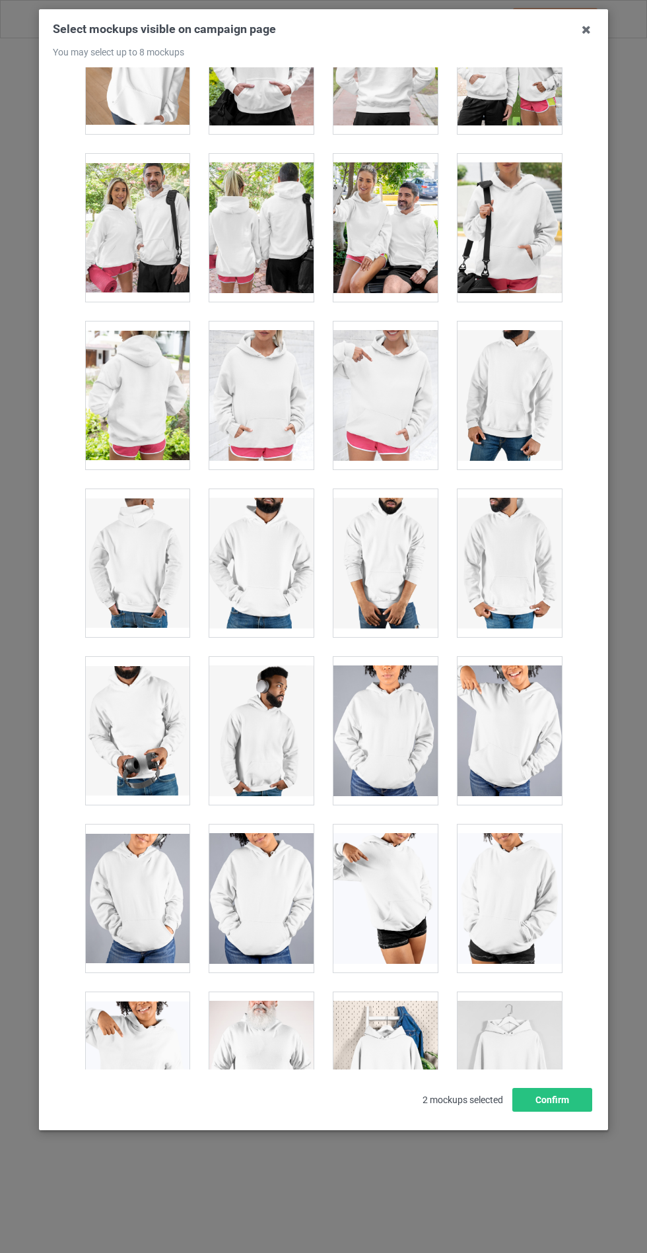
click at [259, 367] on div at bounding box center [261, 395] width 104 height 148
click at [574, 1111] on button "Confirm" at bounding box center [552, 1100] width 80 height 24
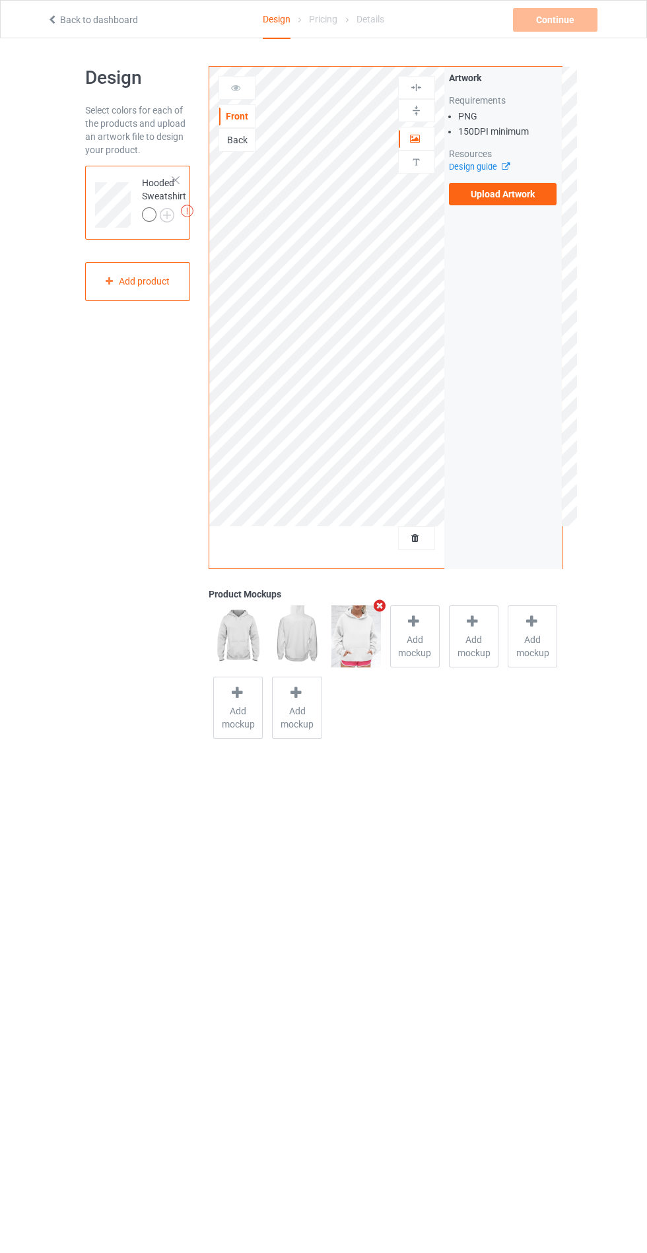
click at [0, 0] on img at bounding box center [0, 0] width 0 height 0
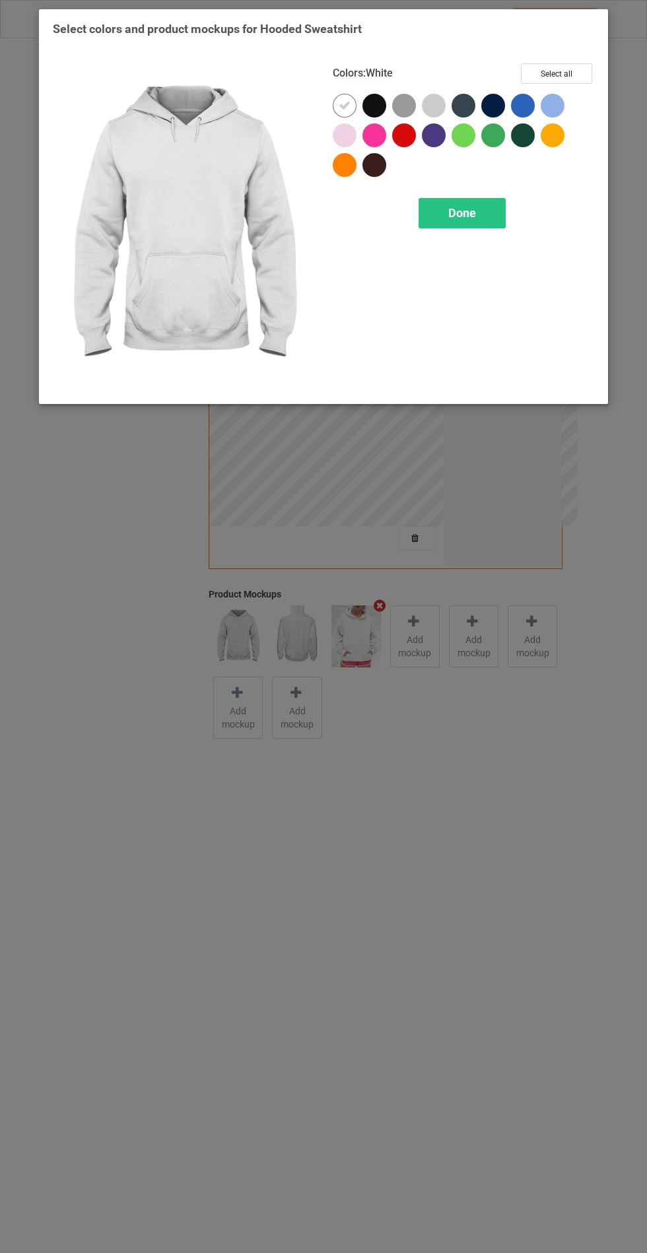
click at [348, 142] on div at bounding box center [345, 135] width 24 height 24
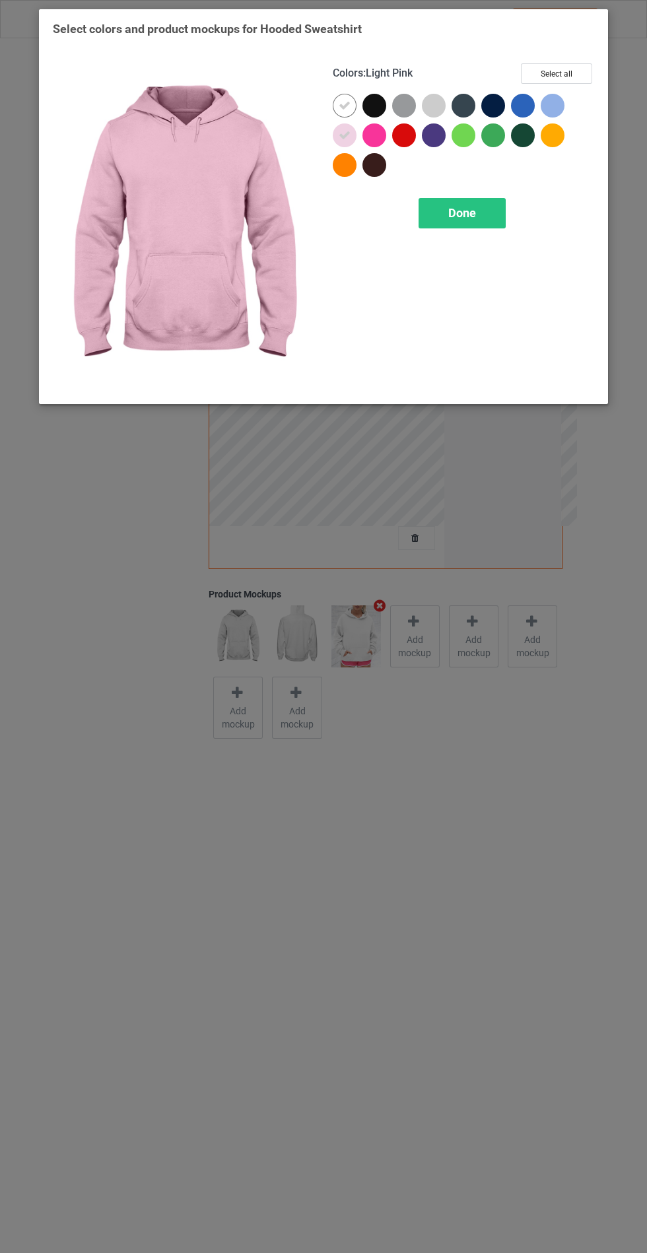
click at [445, 106] on div at bounding box center [437, 109] width 30 height 30
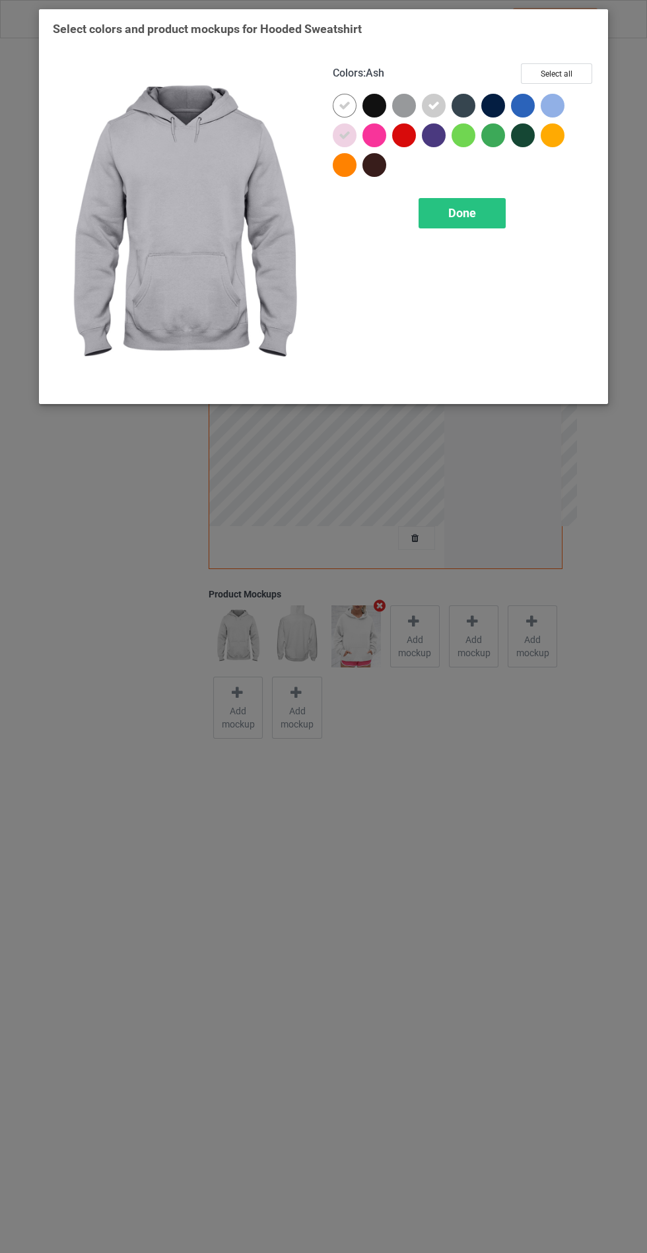
click at [403, 97] on div at bounding box center [404, 106] width 24 height 24
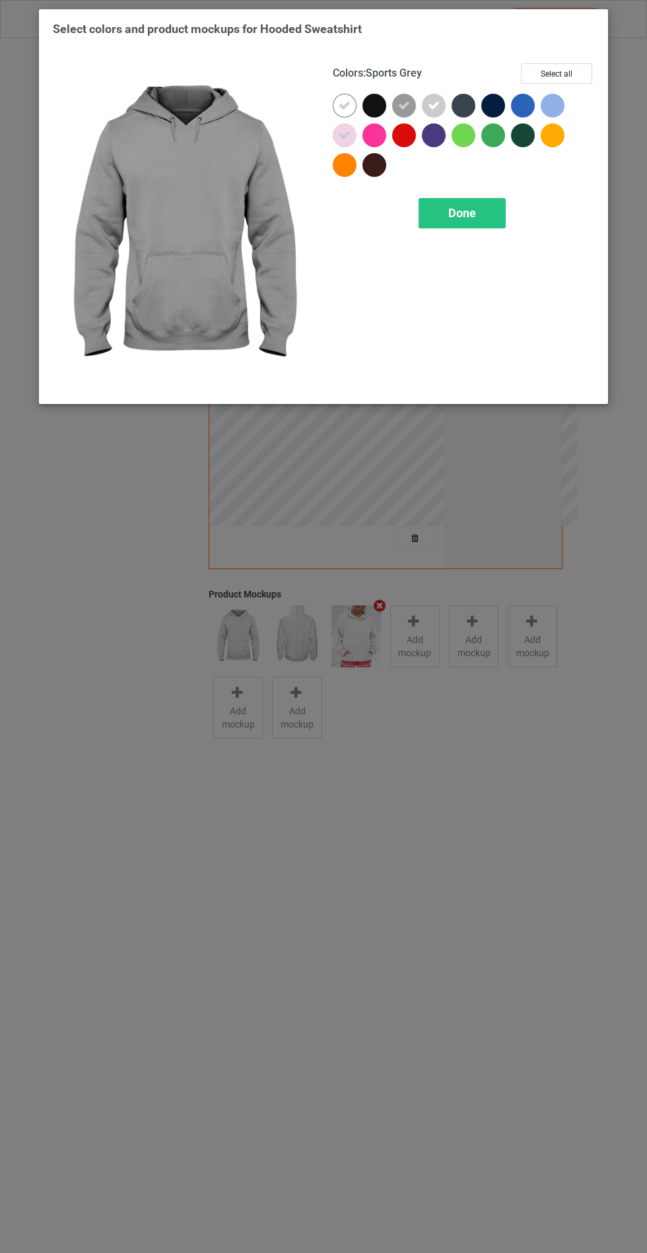
click at [558, 99] on div at bounding box center [553, 106] width 24 height 24
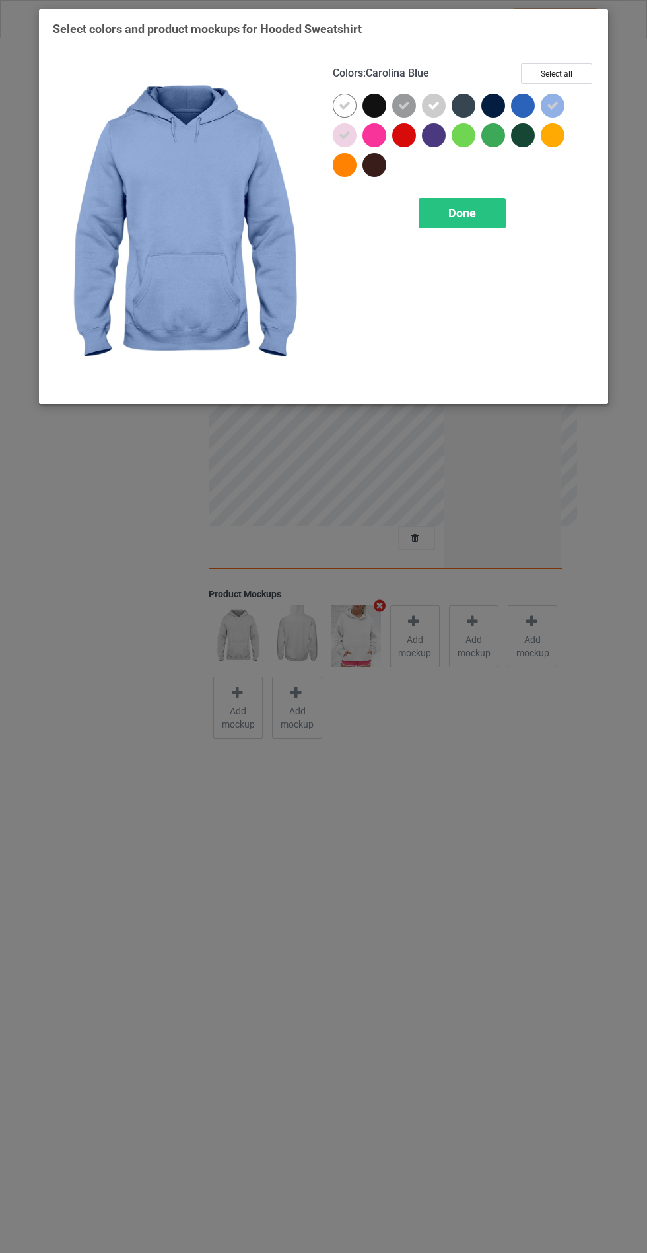
click at [484, 199] on div "Done" at bounding box center [461, 213] width 87 height 30
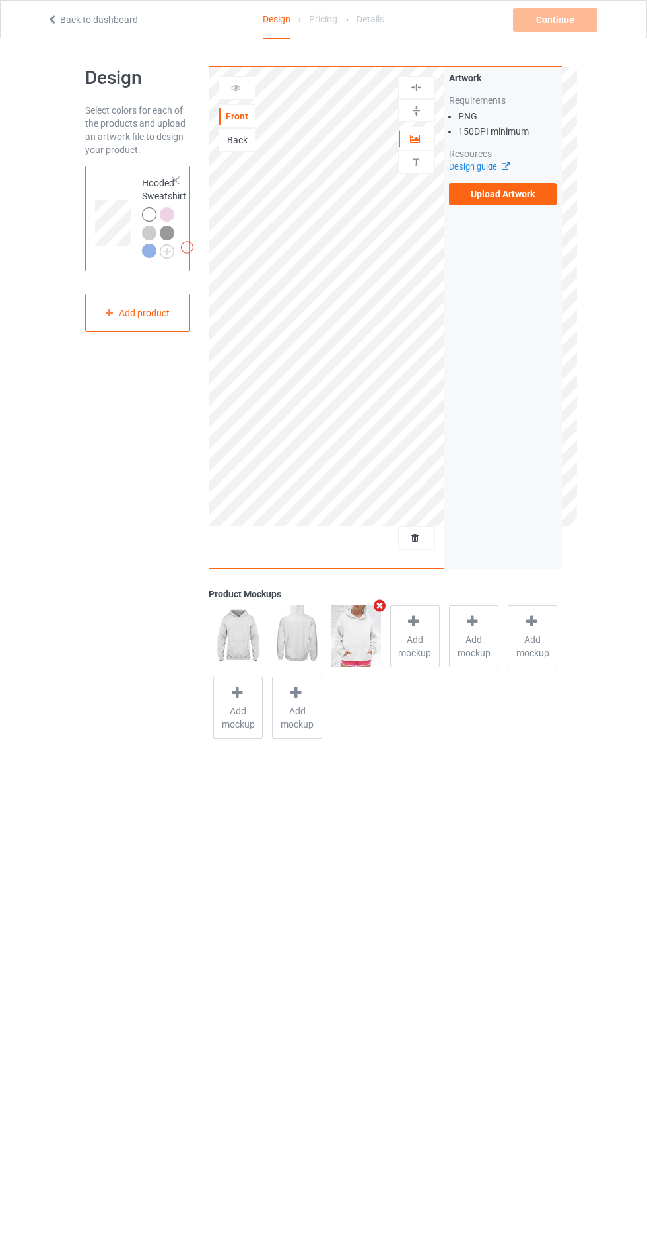
click at [524, 195] on label "Upload Artwork" at bounding box center [503, 194] width 108 height 22
click at [0, 0] on input "Upload Artwork" at bounding box center [0, 0] width 0 height 0
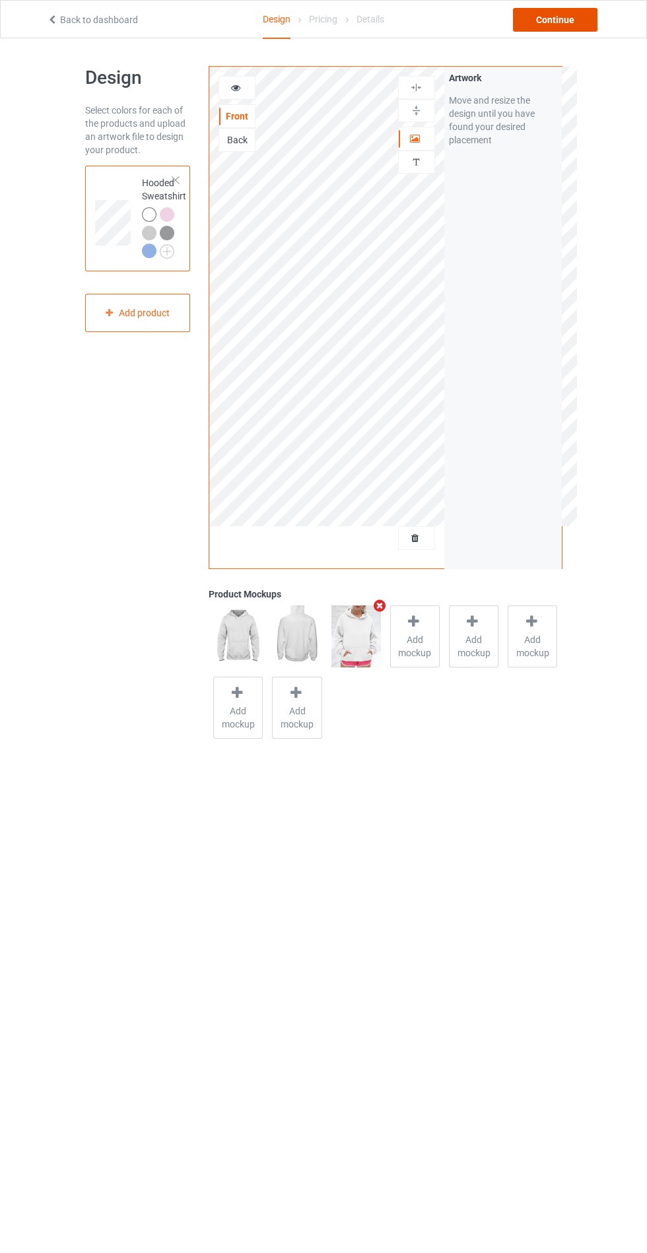
click at [560, 24] on div "Continue" at bounding box center [555, 20] width 84 height 24
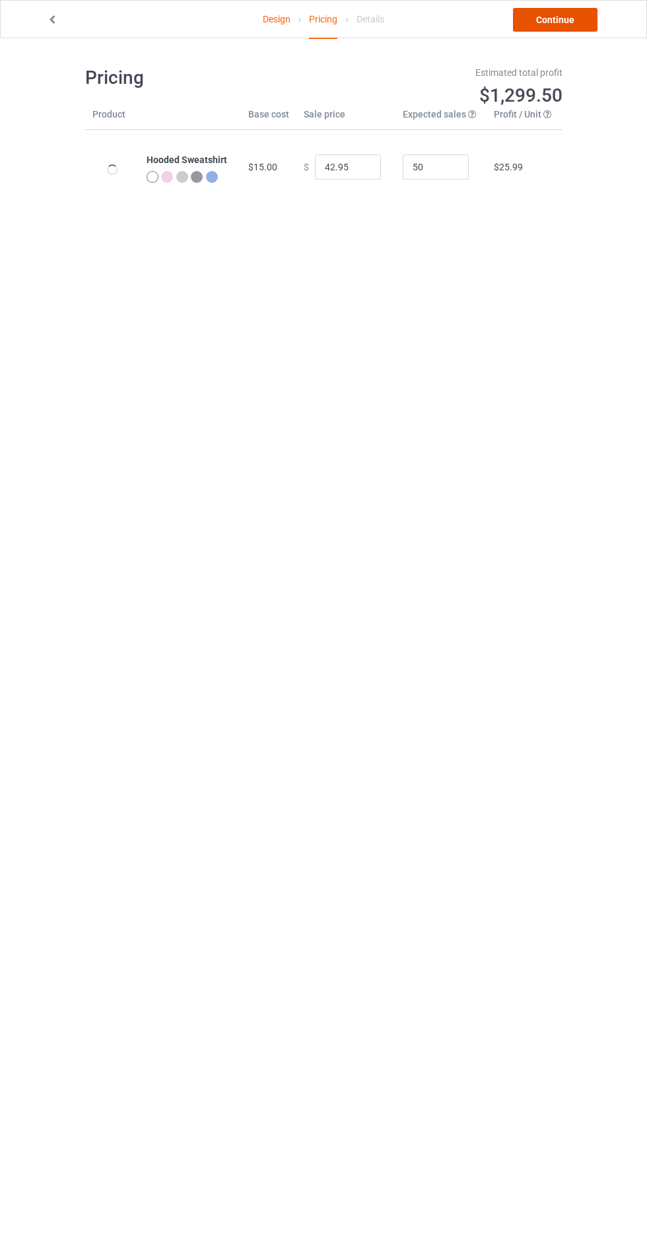
click at [550, 19] on link "Continue" at bounding box center [555, 20] width 84 height 24
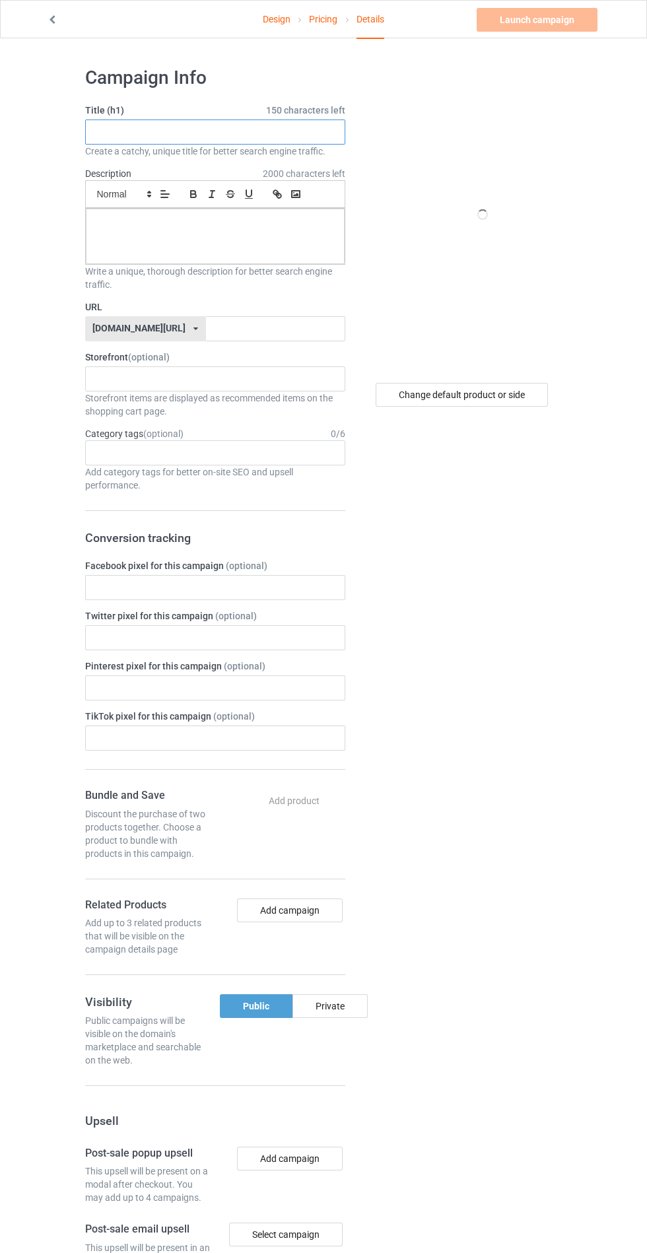
click at [280, 131] on input "text" at bounding box center [215, 131] width 260 height 25
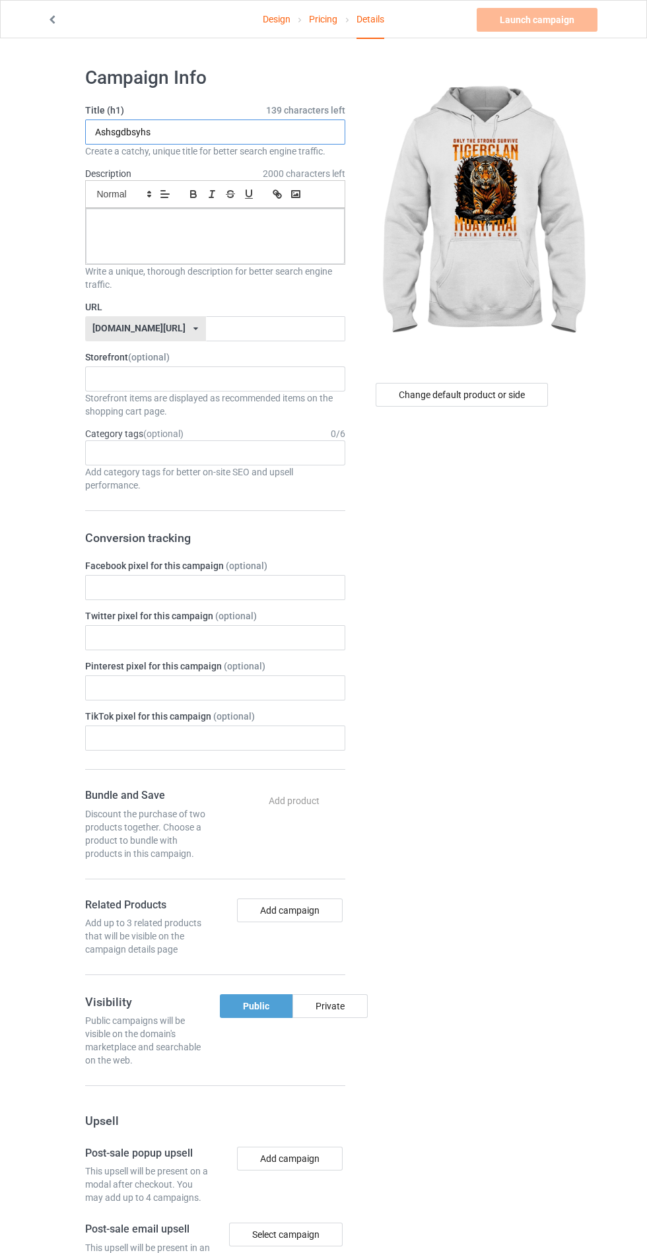
type input "Ashsgdbsyhs"
click at [125, 244] on div at bounding box center [215, 236] width 259 height 55
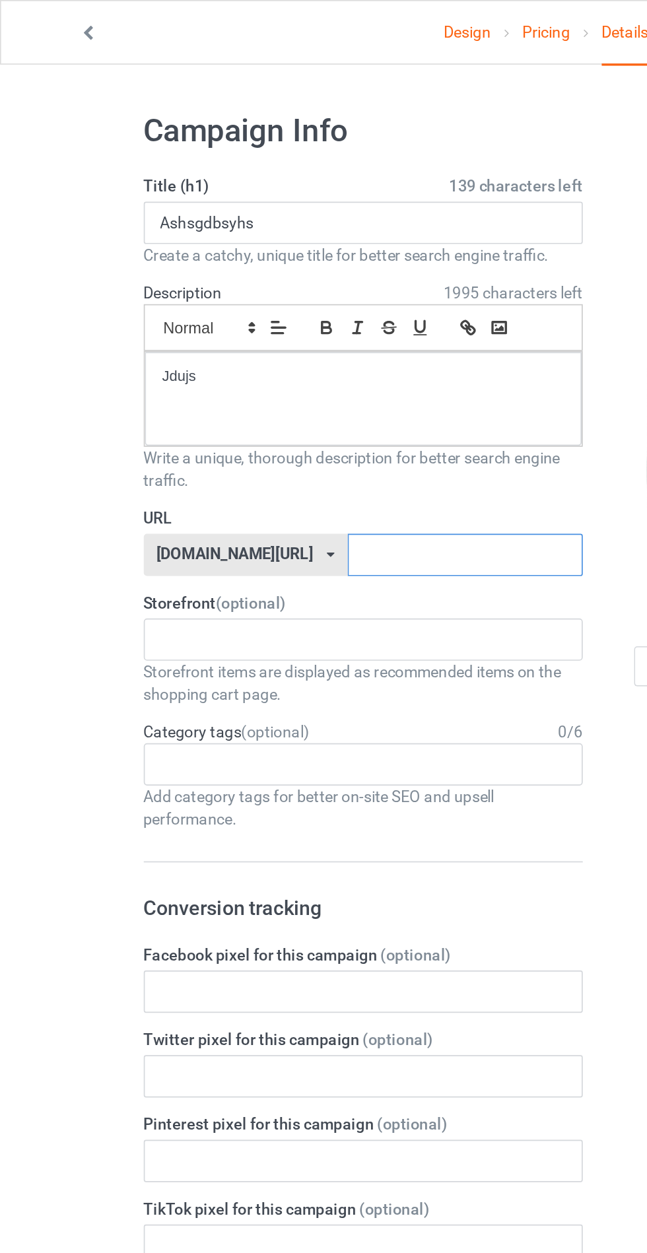
click at [297, 330] on input "text" at bounding box center [275, 328] width 139 height 25
click at [143, 246] on div "Jdujs" at bounding box center [215, 236] width 259 height 55
click at [294, 325] on input "Hdyd" at bounding box center [275, 328] width 139 height 25
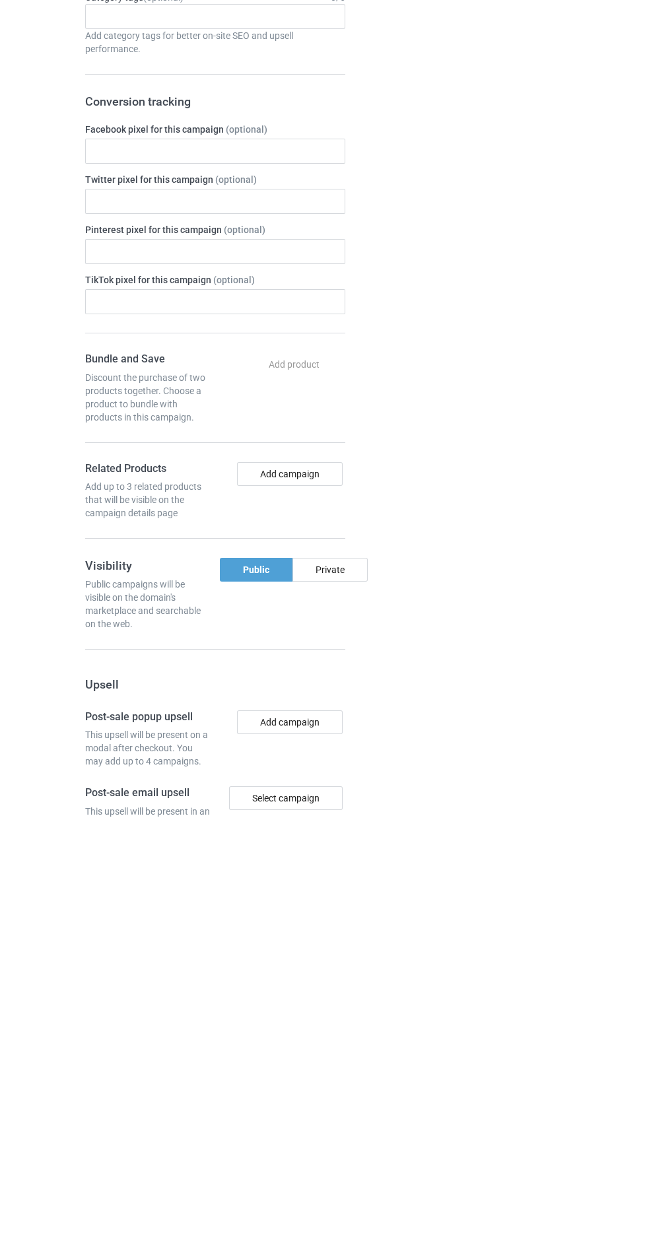
type input "Hdydjdh"
click at [337, 1005] on div "Private" at bounding box center [329, 1006] width 75 height 24
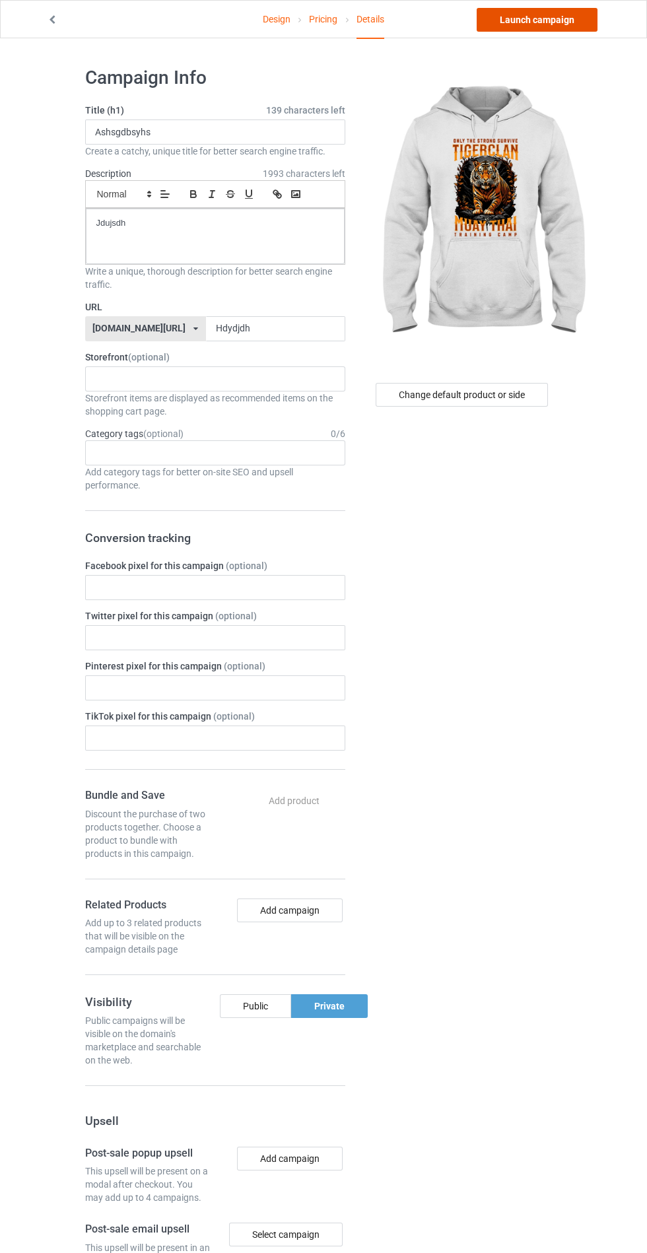
click at [552, 19] on link "Launch campaign" at bounding box center [537, 20] width 121 height 24
